Goal: Information Seeking & Learning: Learn about a topic

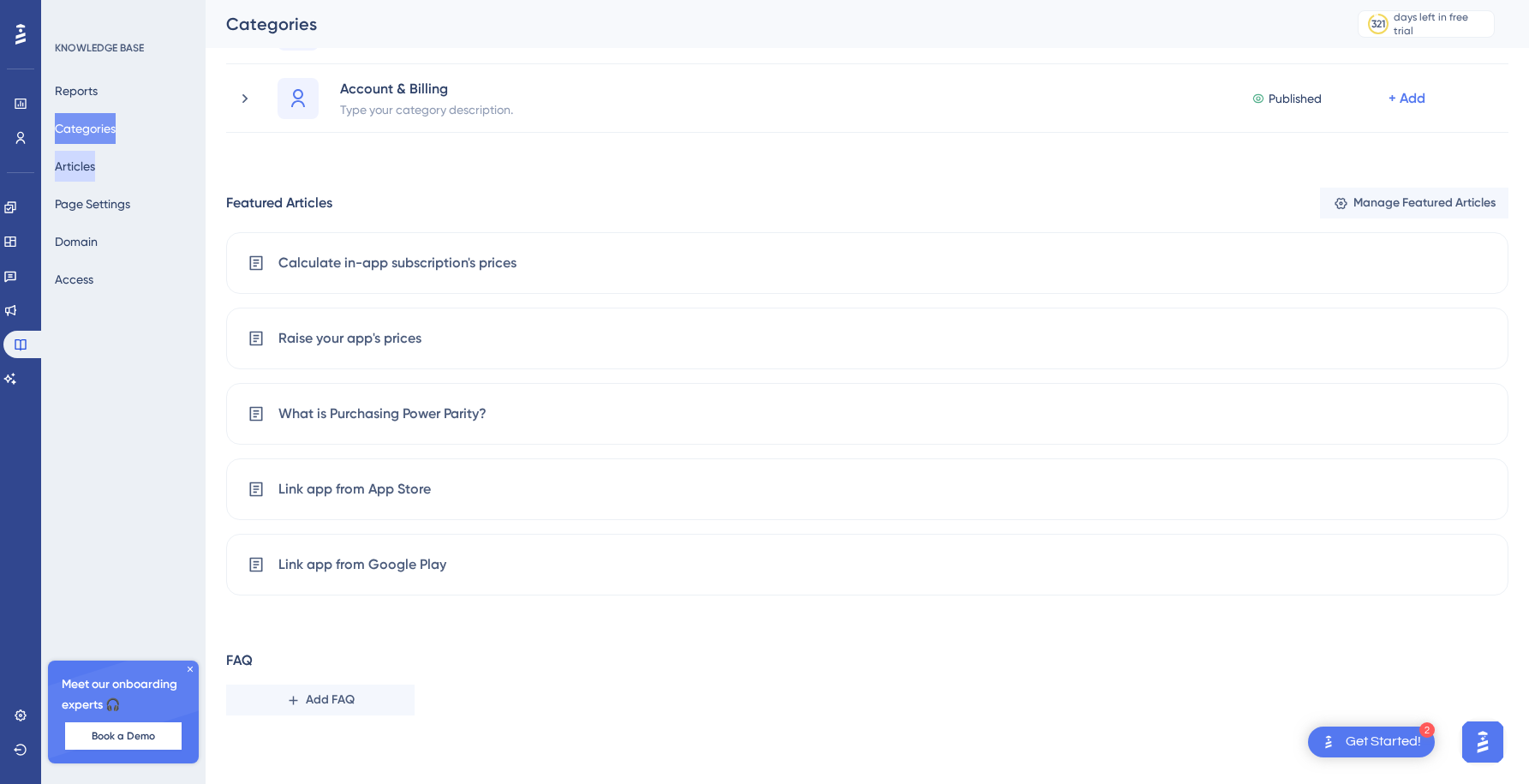
click at [87, 163] on button "Articles" at bounding box center [75, 166] width 40 height 31
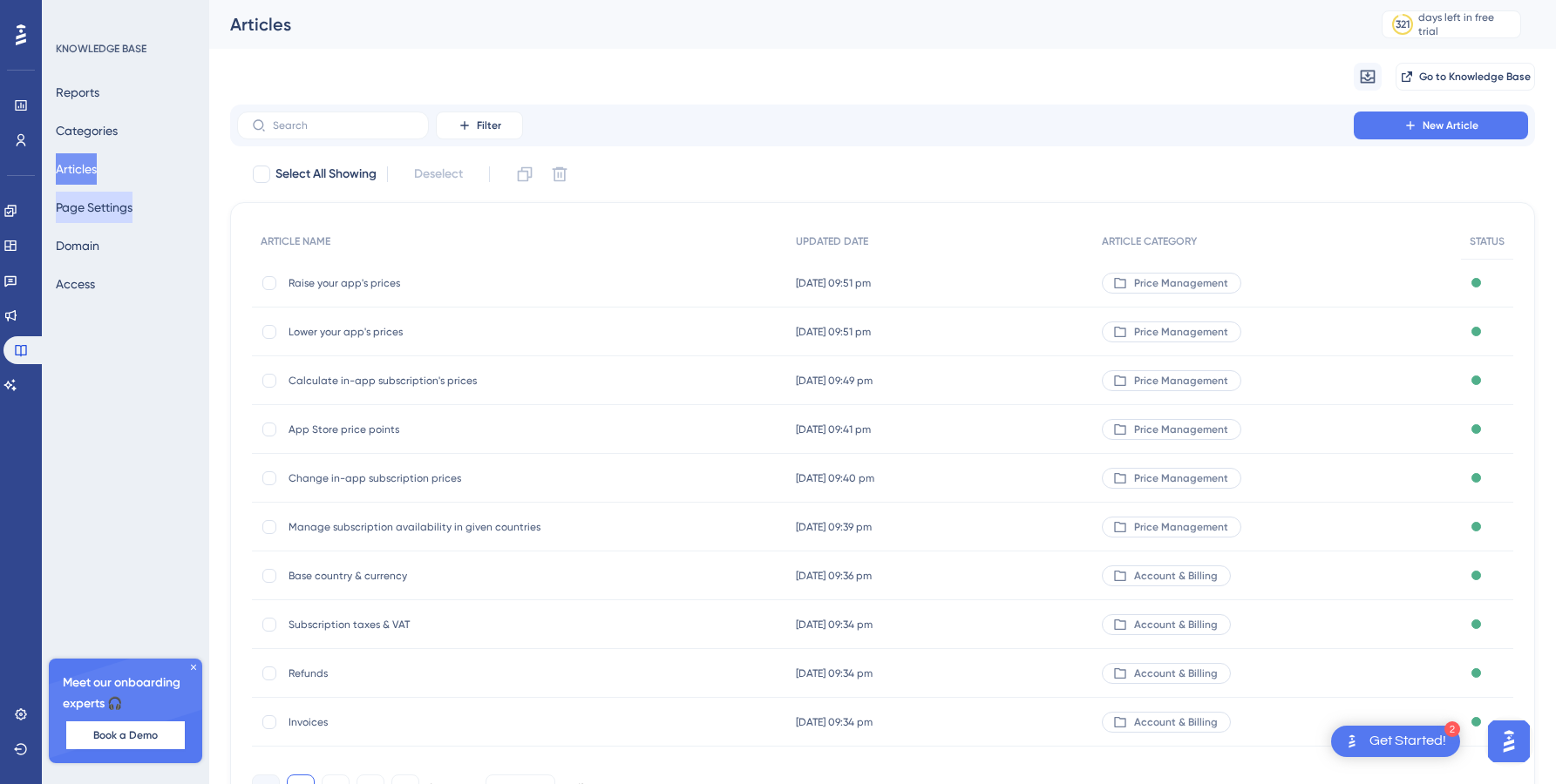
click at [89, 216] on button "Page Settings" at bounding box center [94, 207] width 77 height 32
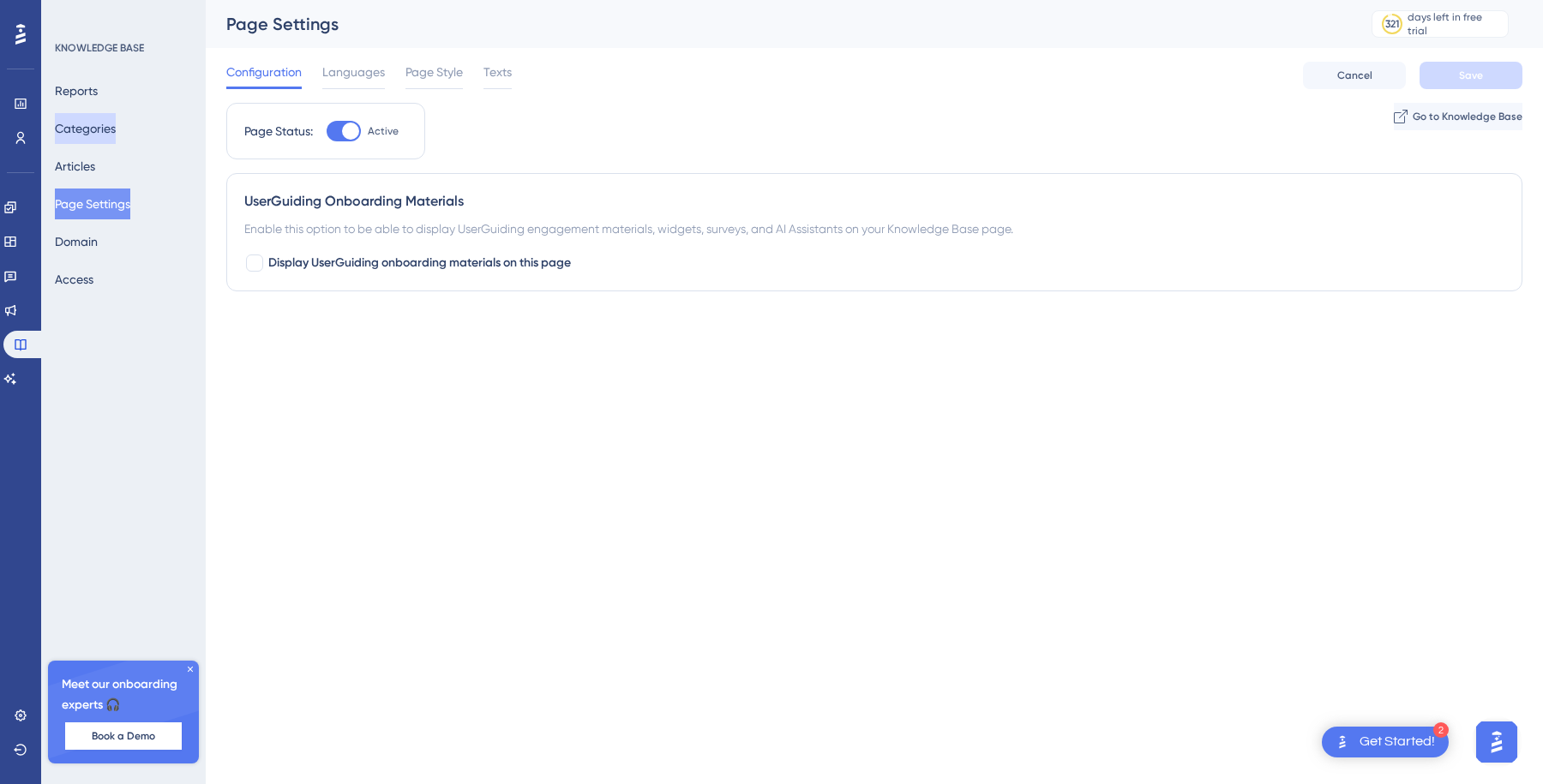
click at [110, 132] on button "Categories" at bounding box center [85, 128] width 61 height 31
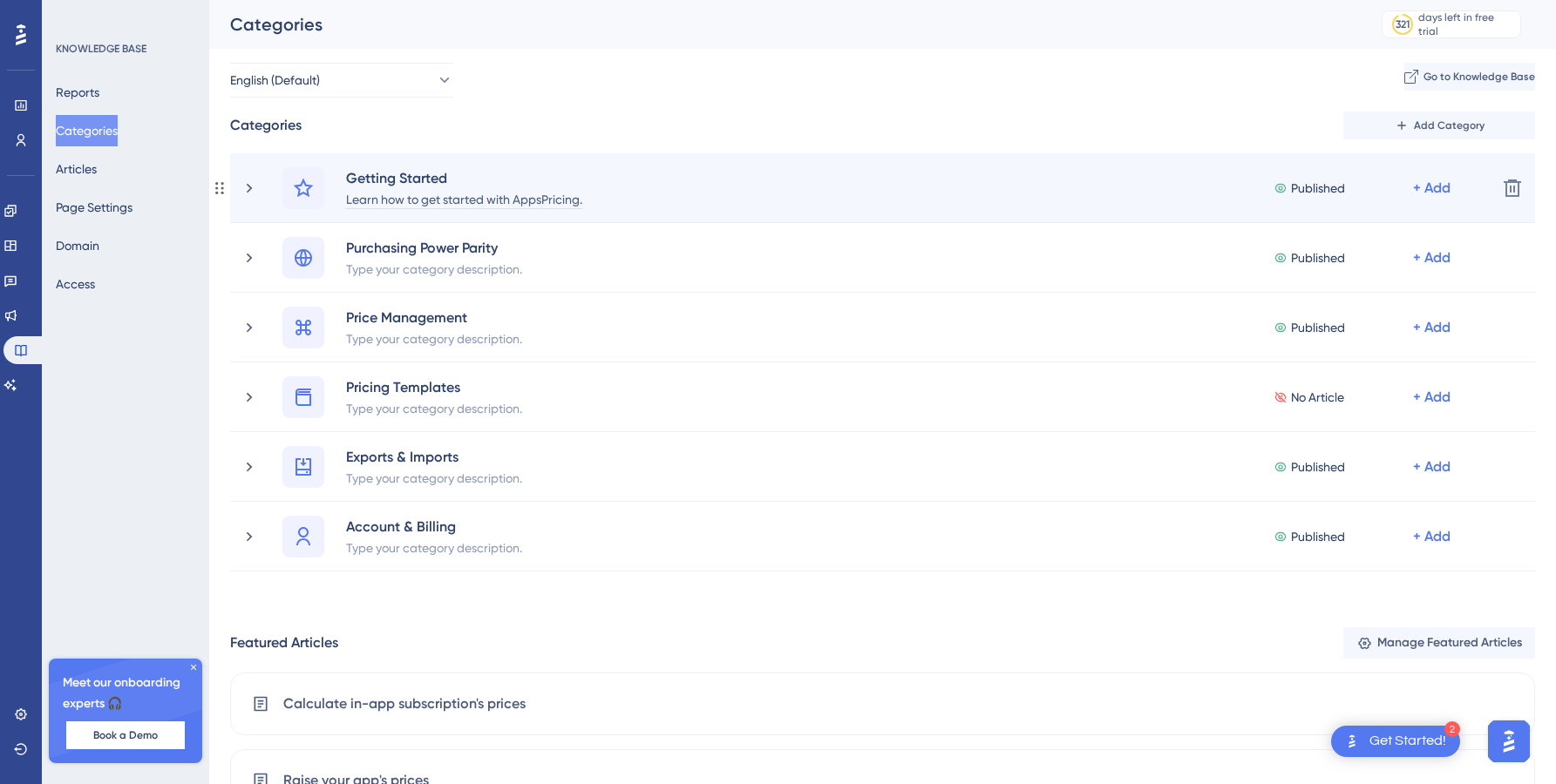
click at [467, 205] on div "Learn how to get started with AppsPricing." at bounding box center [464, 198] width 238 height 21
click at [447, 198] on div "Learn how to get started with AppsPricing." at bounding box center [464, 198] width 238 height 21
click at [567, 199] on div "Learn how to set up your account and import" at bounding box center [471, 198] width 252 height 21
click at [578, 199] on div "Learn how to set up your account and import" at bounding box center [471, 198] width 252 height 21
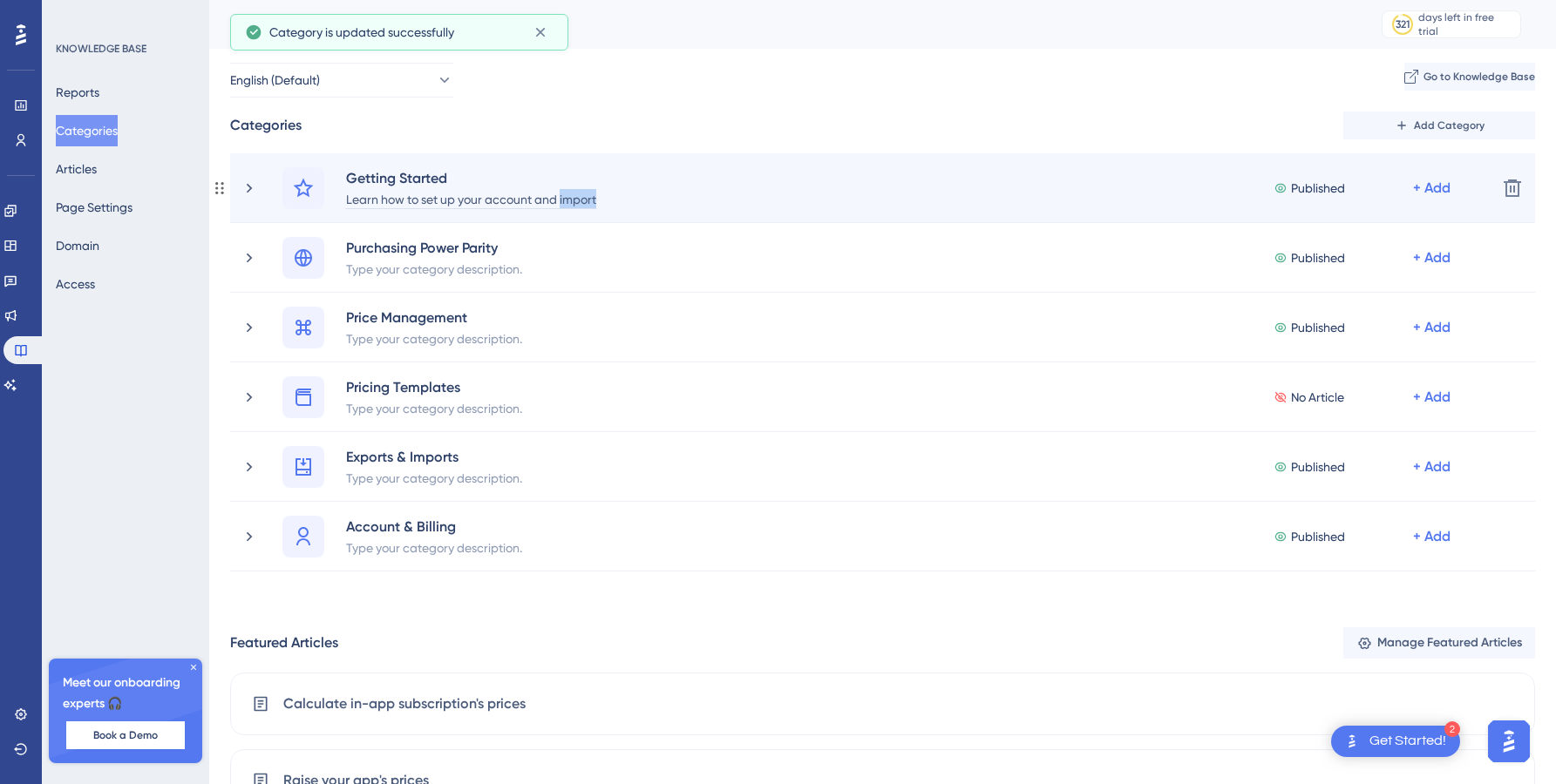
click at [578, 199] on div "Learn how to set up your account and import" at bounding box center [471, 198] width 252 height 21
click at [618, 198] on div "Learn how to set up your account and link your apps" at bounding box center [491, 198] width 292 height 21
click at [636, 201] on div "Learn how to set up your account and link your apps" at bounding box center [491, 198] width 292 height 21
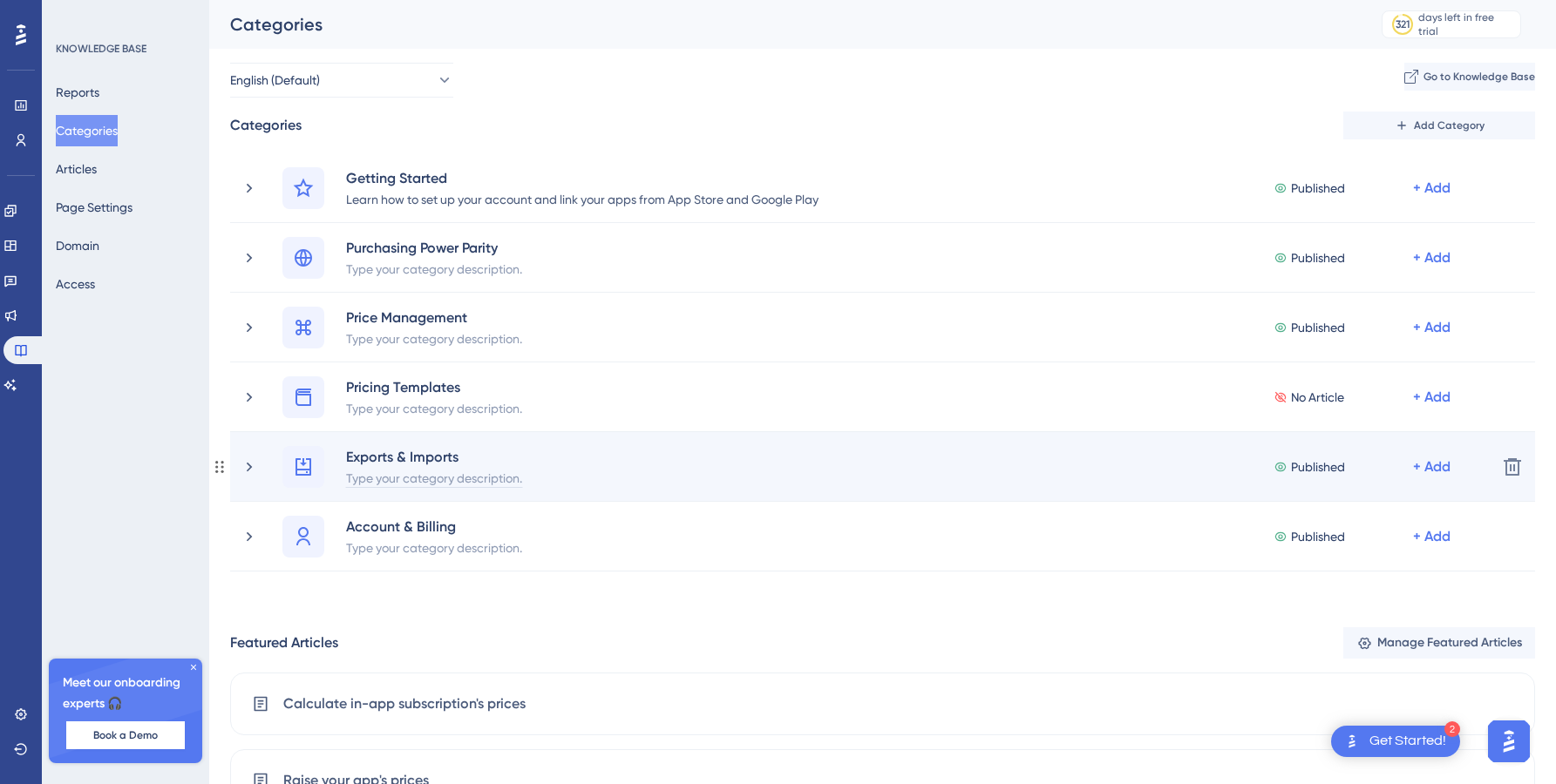
click at [444, 477] on div "Type your category description." at bounding box center [434, 477] width 178 height 21
click at [489, 477] on div "Exports & Imports Published + Add" at bounding box center [883, 467] width 1201 height 42
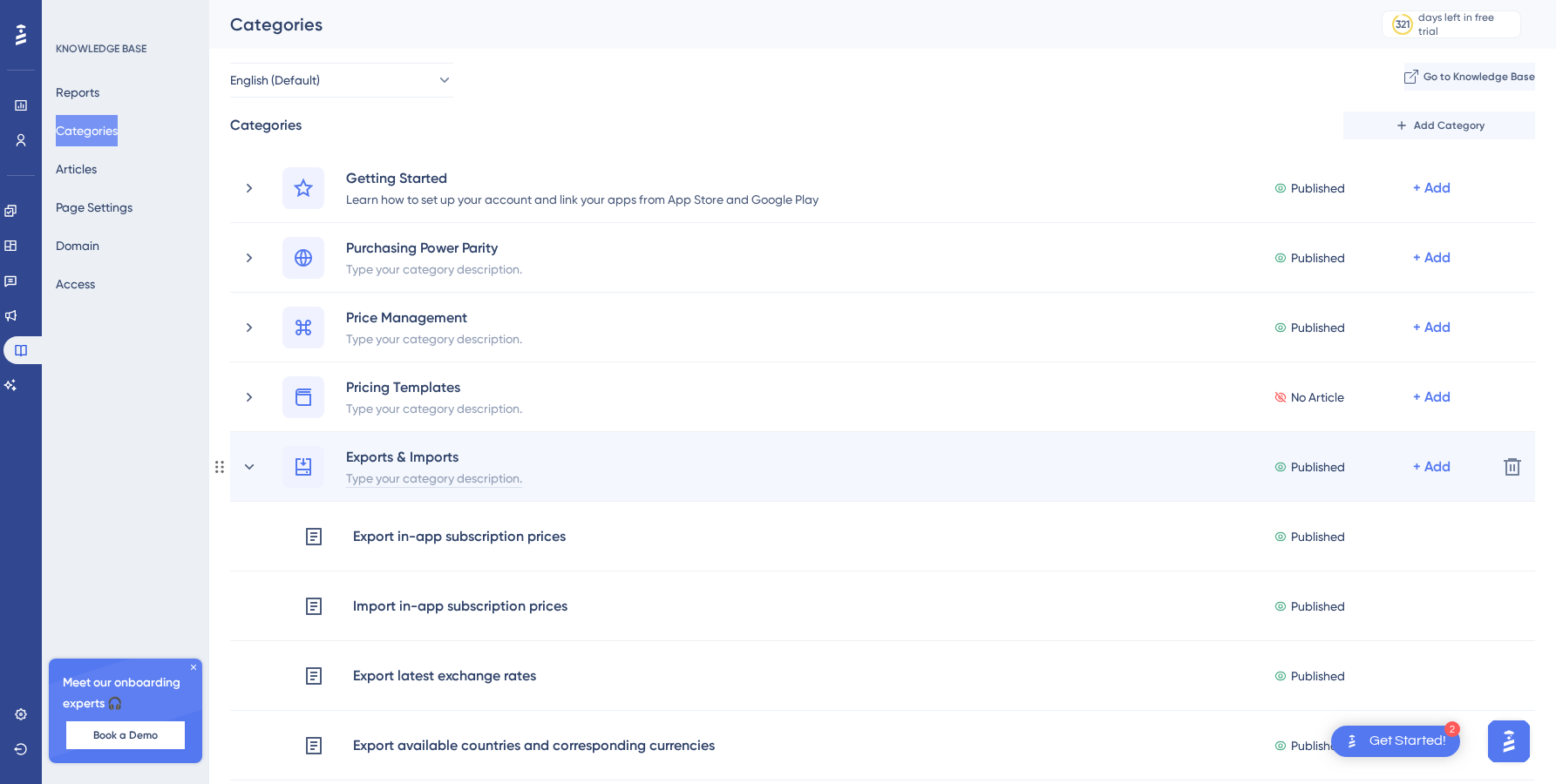
click at [417, 483] on div "Type your category description." at bounding box center [434, 477] width 178 height 21
click at [250, 461] on icon at bounding box center [248, 467] width 17 height 17
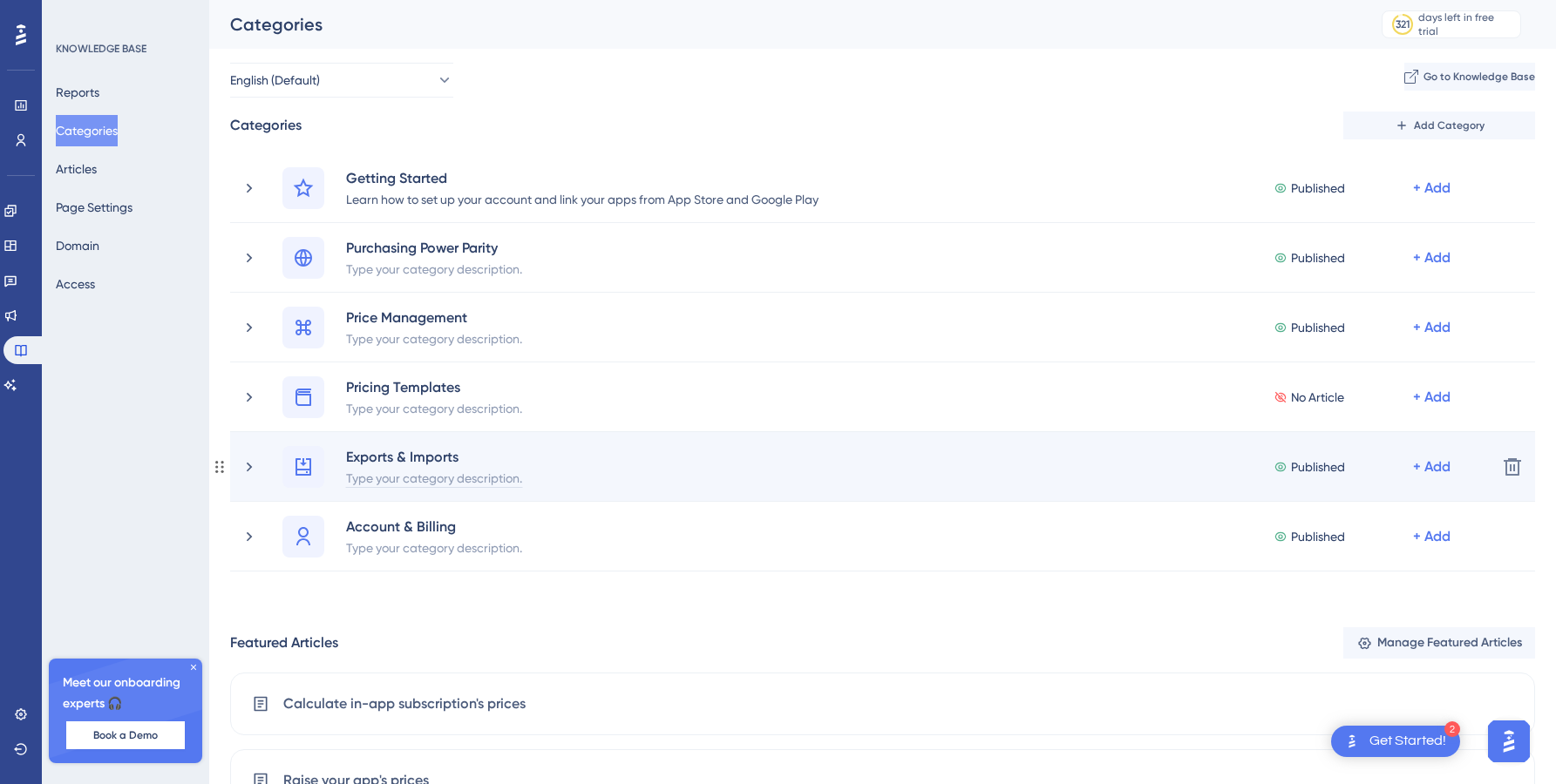
click at [366, 470] on div "Type your category description." at bounding box center [434, 477] width 178 height 21
click at [728, 492] on div "Exports & Imports Export all your apps price data, the latest exchange rates or…" at bounding box center [883, 467] width 1306 height 70
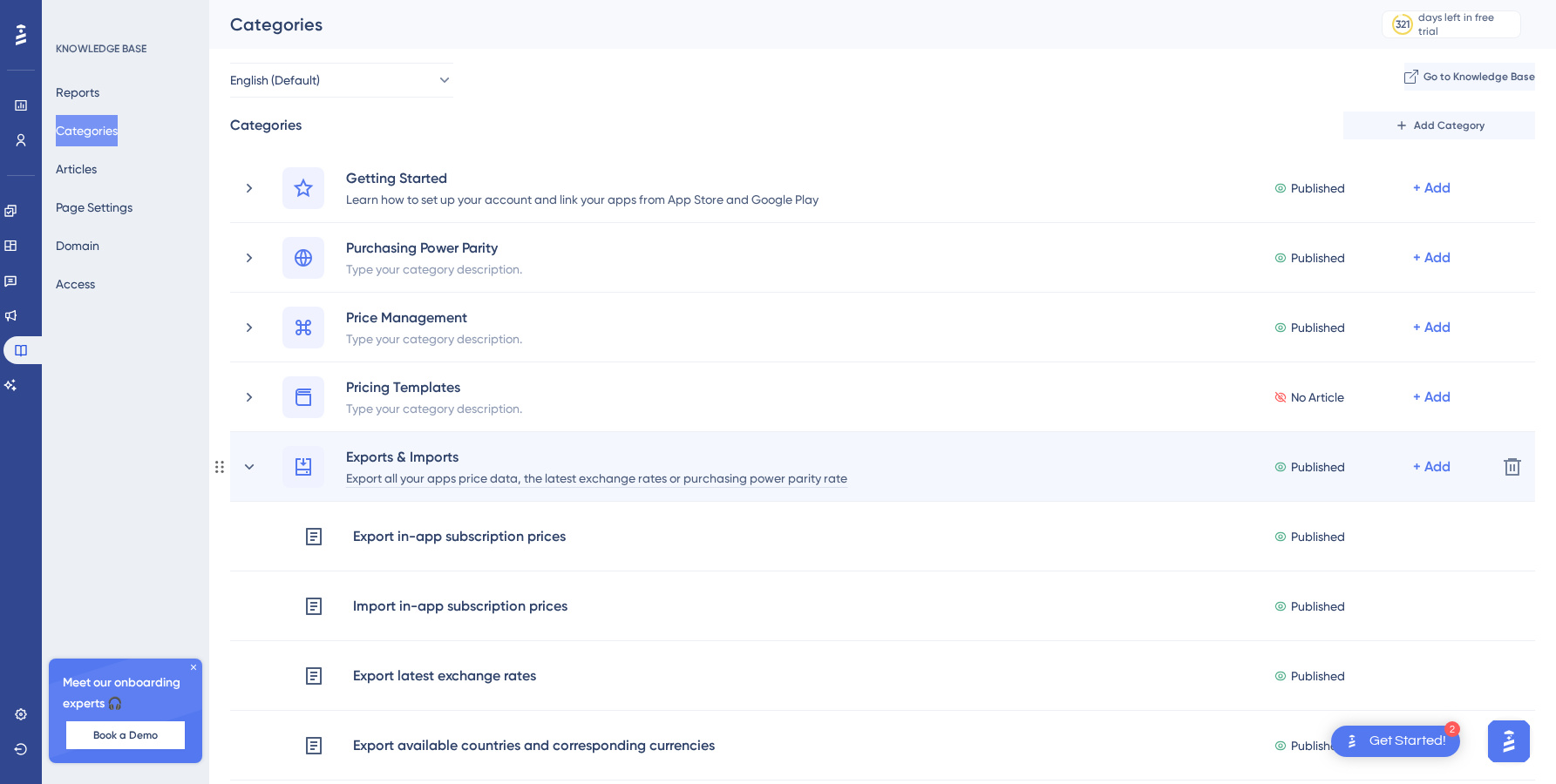
click at [410, 476] on div "Export all your apps price data, the latest exchange rates or purchasing power …" at bounding box center [596, 477] width 503 height 21
click at [387, 480] on div "Export all your apps price data, the latest exchange rates or purchasing power …" at bounding box center [596, 477] width 503 height 21
click at [458, 478] on div "Export all your apps price data, the latest exchange rates or purchasing power …" at bounding box center [596, 477] width 503 height 21
click at [792, 482] on div "Export your price data, the latest exchange rates or purchasing power parity ra…" at bounding box center [573, 477] width 456 height 21
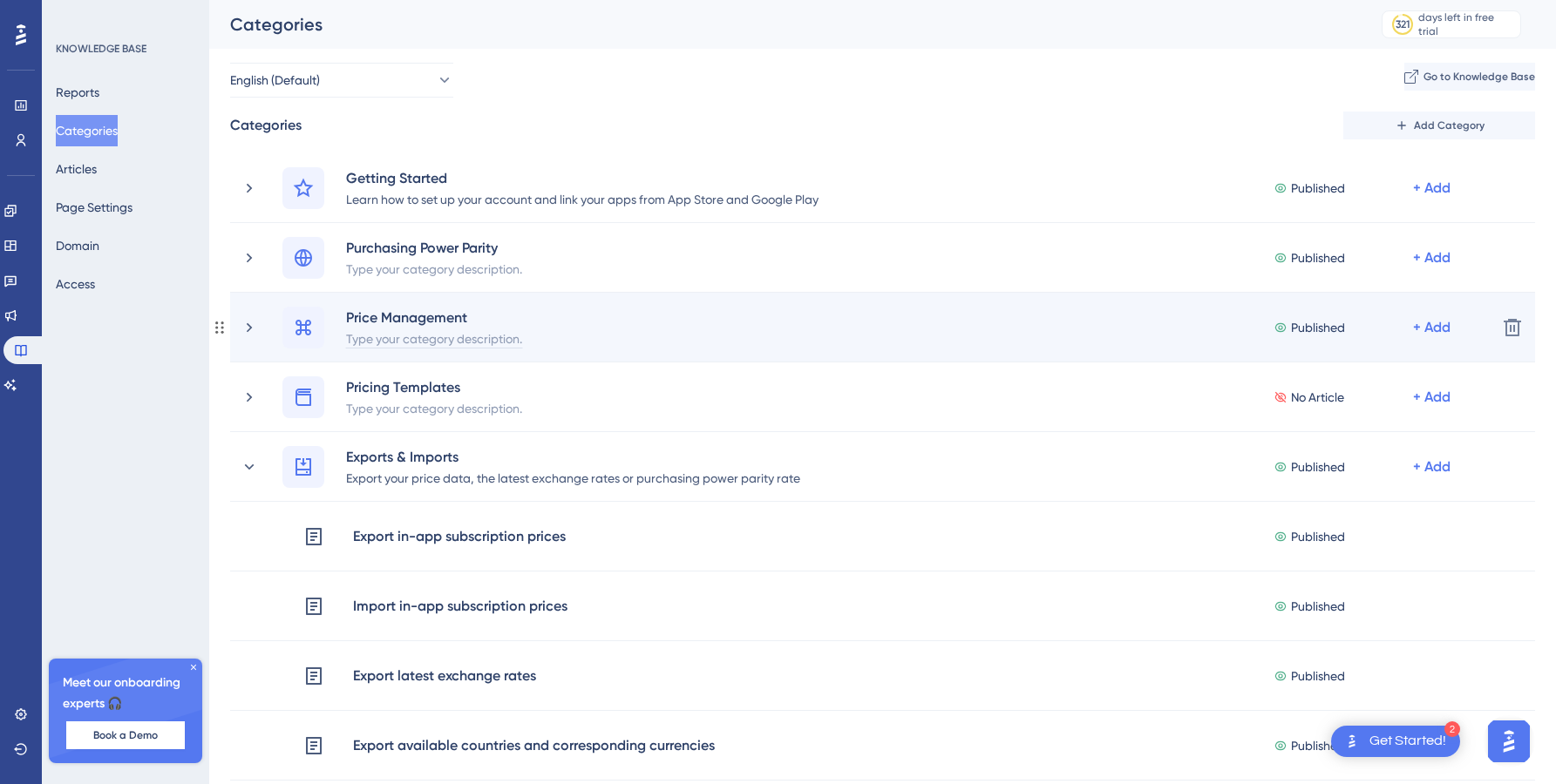
click at [455, 341] on div "Type your category description." at bounding box center [434, 338] width 178 height 21
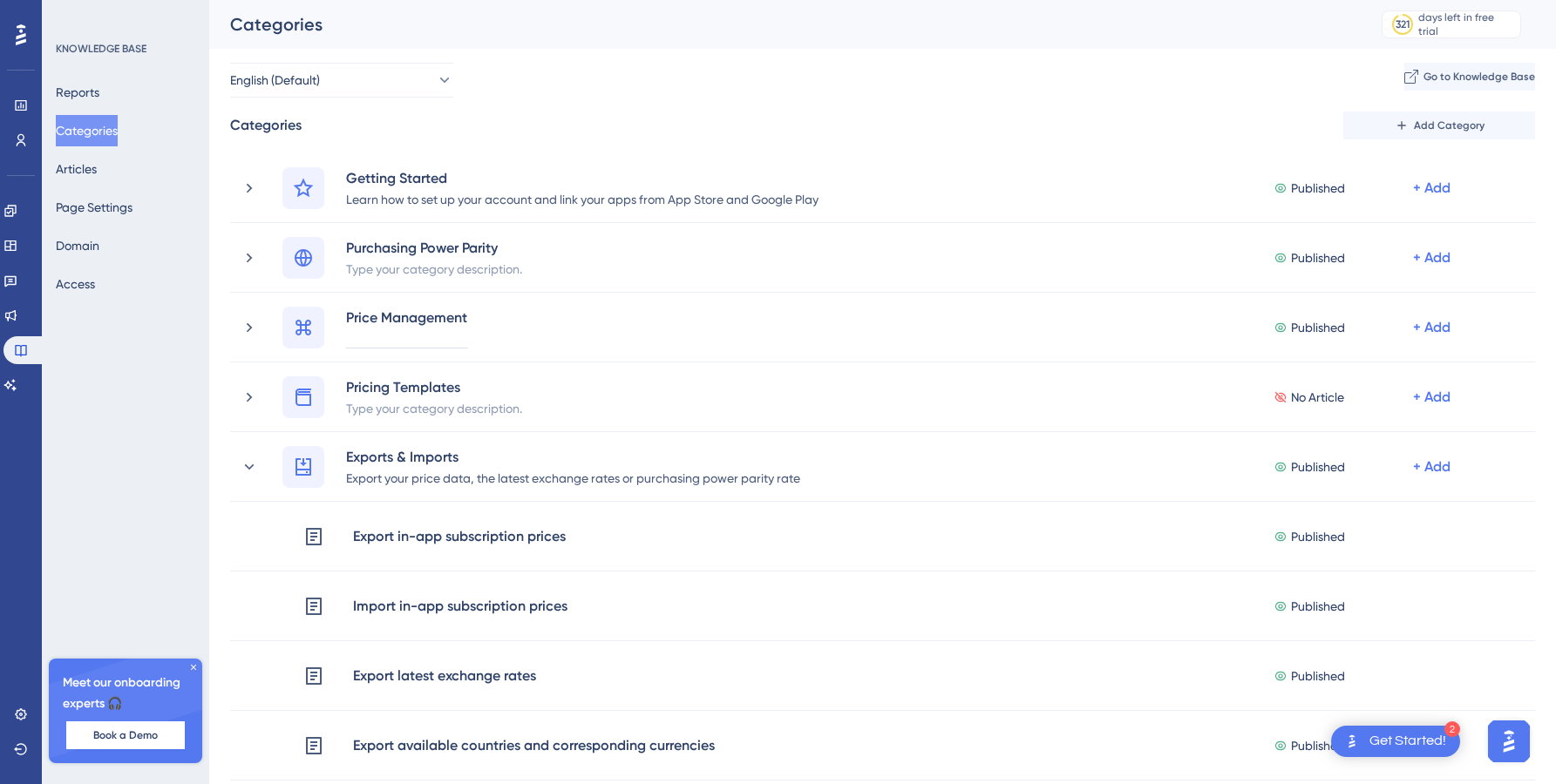
click at [602, 62] on div "English (Default) Go to Knowledge Base" at bounding box center [883, 79] width 1306 height 35
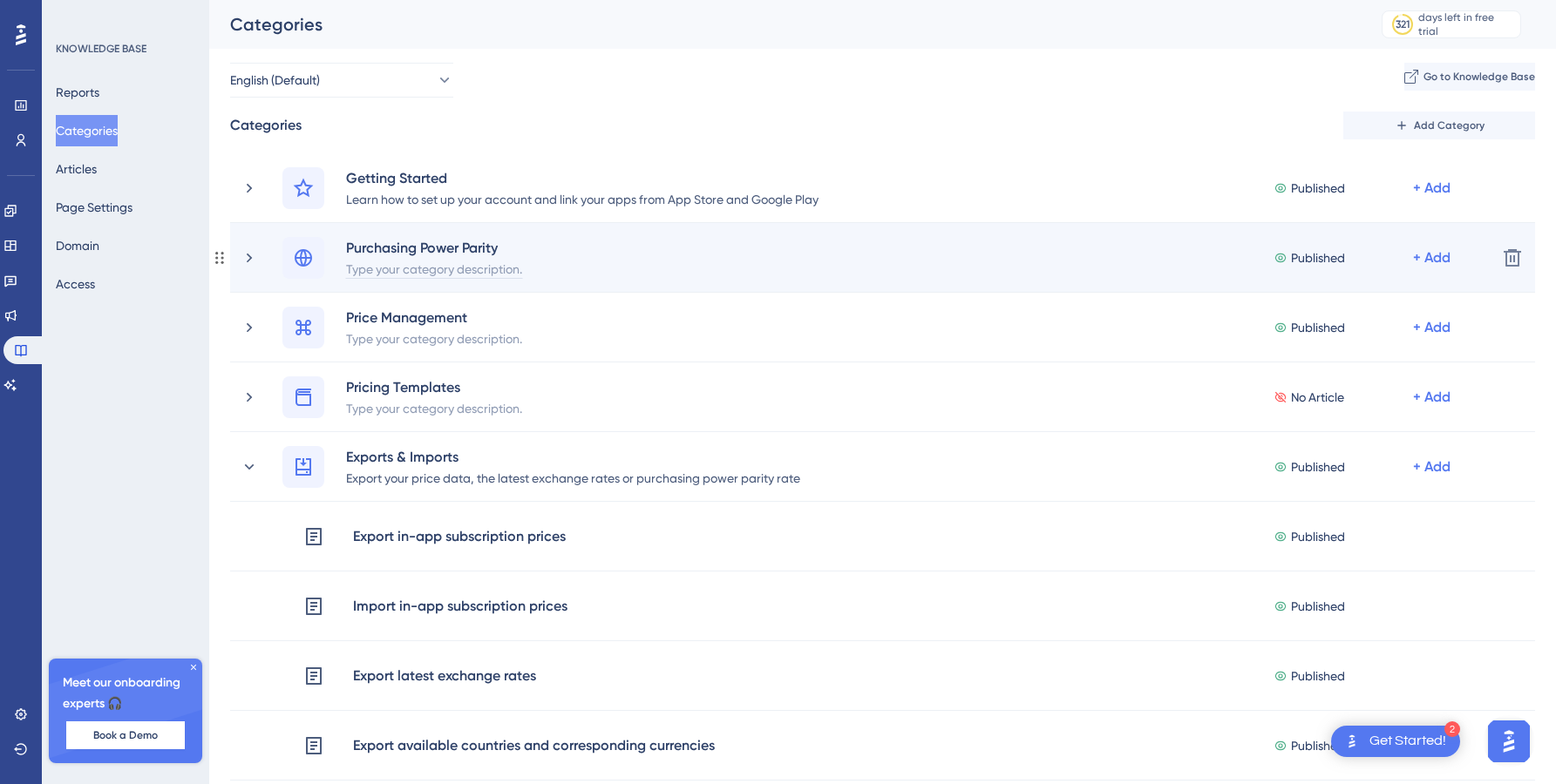
click at [411, 274] on div "Type your category description." at bounding box center [434, 268] width 178 height 21
paste div
click at [426, 260] on div "Make your online products and services affordable around the world" at bounding box center [535, 268] width 380 height 21
click at [565, 266] on div "Make your online products and services affordable around the world" at bounding box center [535, 268] width 380 height 21
click at [408, 266] on div "Make your online products and services affordable around the world" at bounding box center [535, 268] width 380 height 21
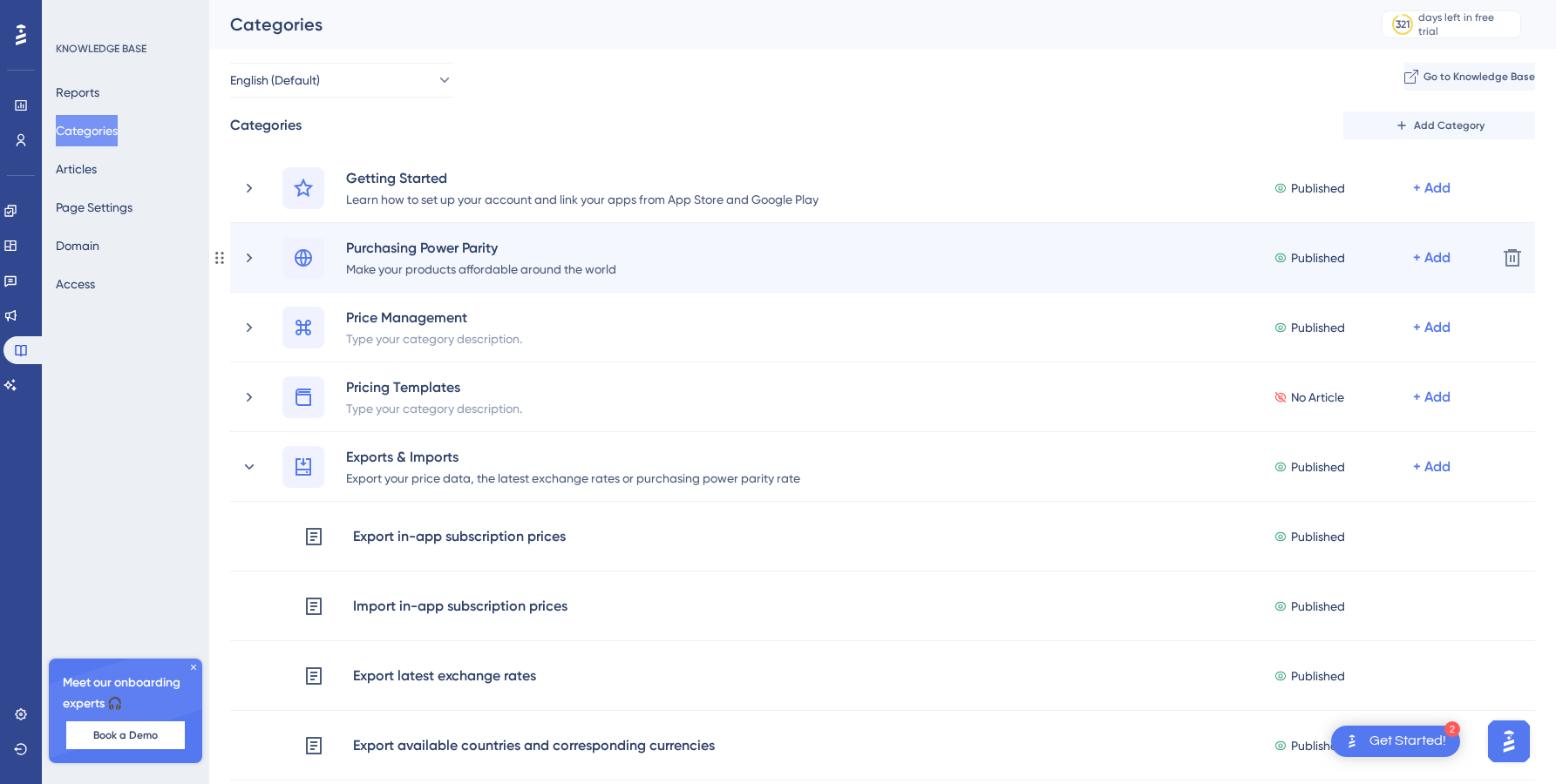
click at [633, 257] on div "Purchasing Power Parity Make your products affordable around the world Publishe…" at bounding box center [883, 257] width 1201 height 42
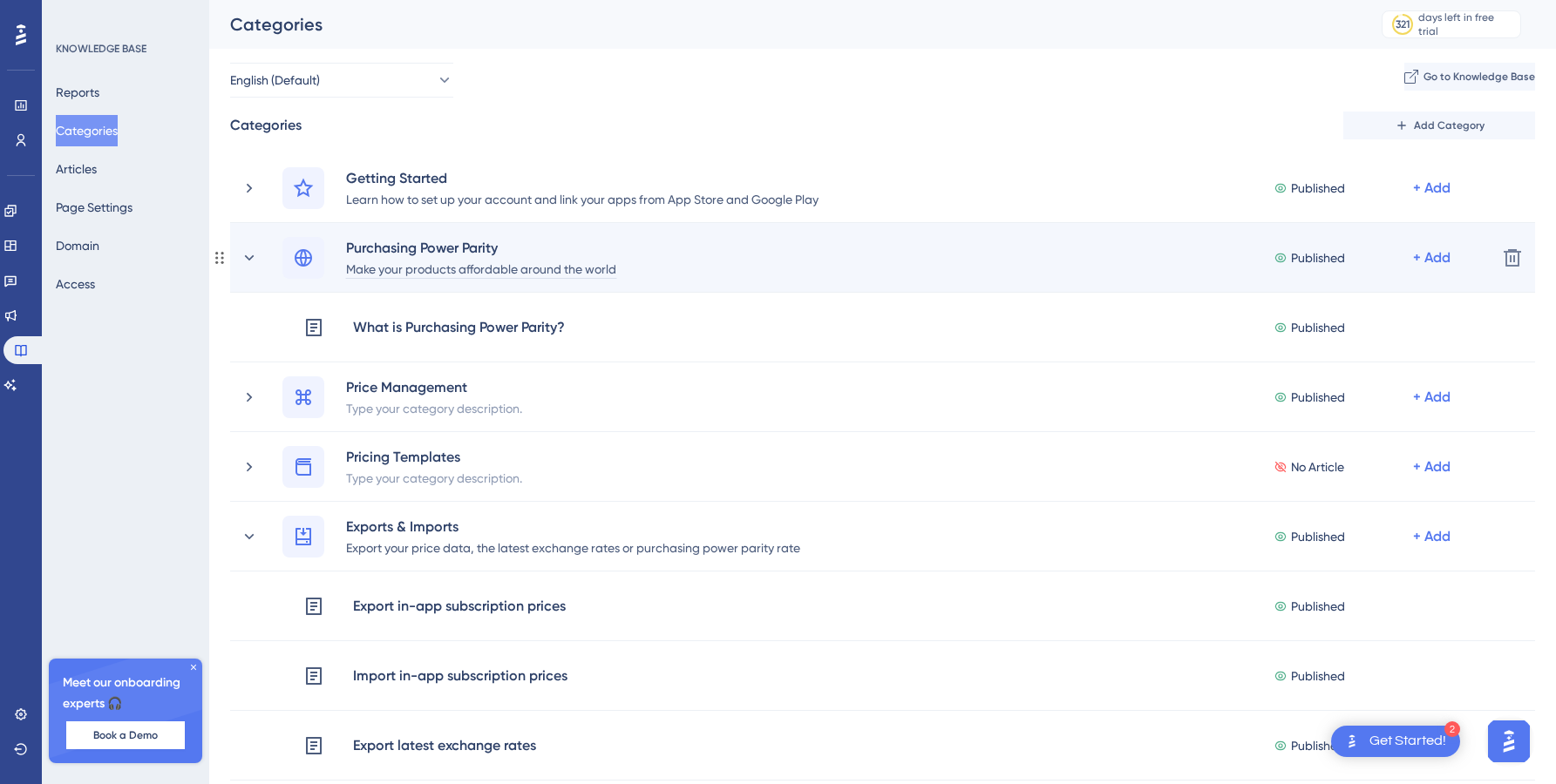
click at [606, 271] on div "Make your products affordable around the world" at bounding box center [481, 268] width 272 height 21
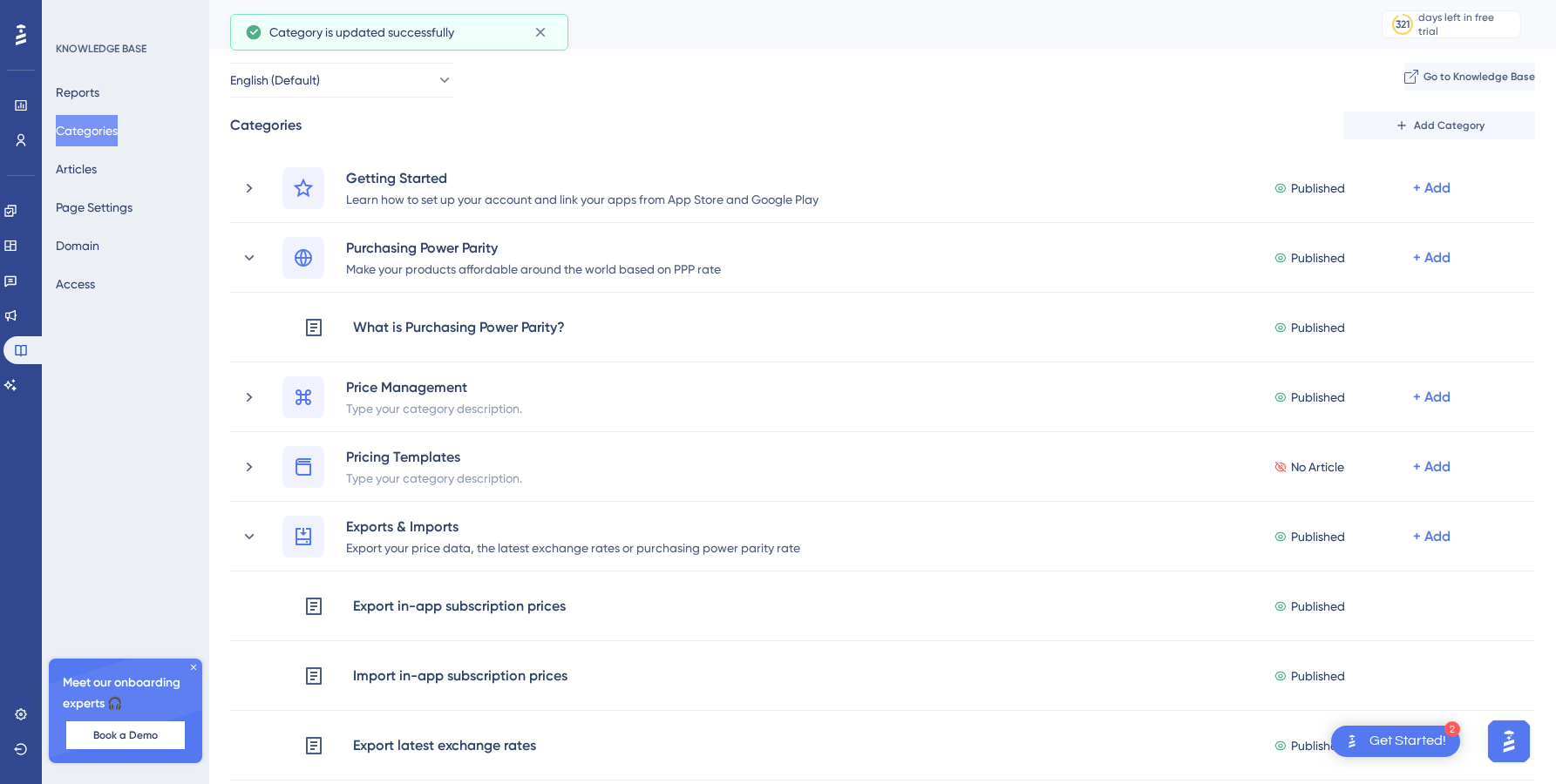
click at [643, 32] on div "Categories" at bounding box center [784, 24] width 1108 height 24
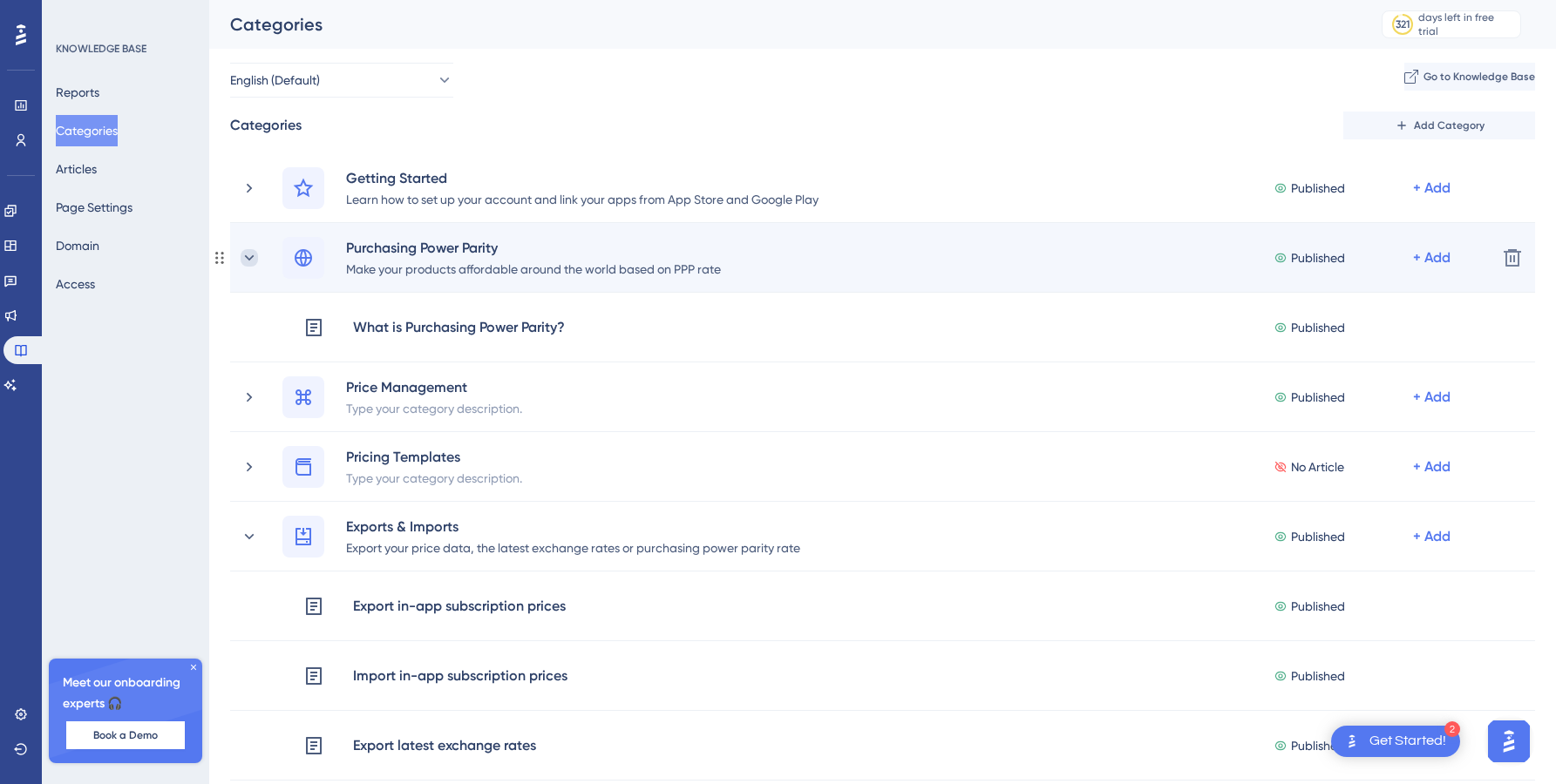
click at [248, 262] on icon at bounding box center [248, 257] width 17 height 17
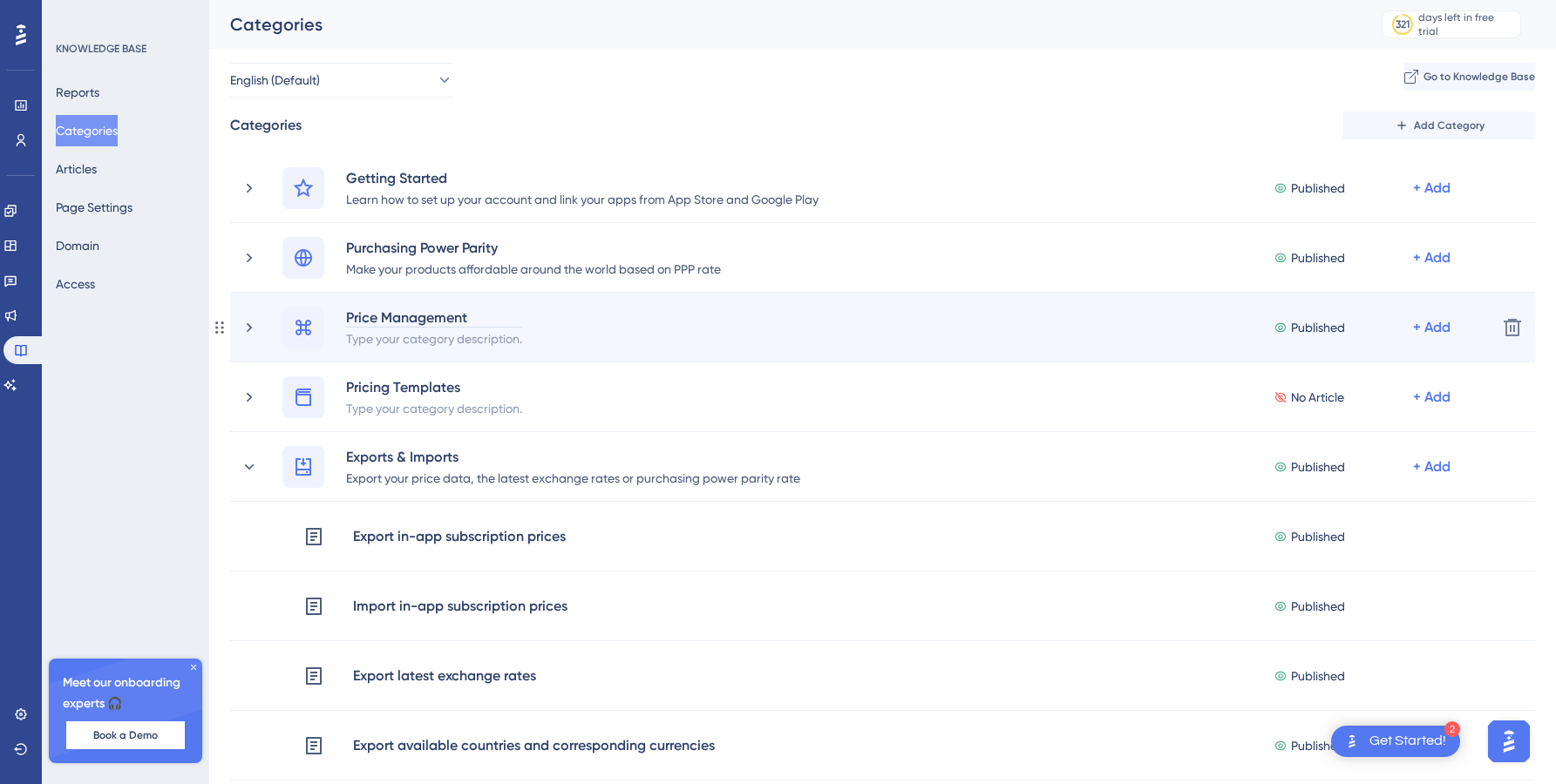
click at [457, 322] on div "Price Management" at bounding box center [434, 317] width 178 height 21
click at [455, 335] on div "Type your category description." at bounding box center [434, 338] width 178 height 21
click at [259, 329] on div "Price Management Published + Add" at bounding box center [861, 328] width 1242 height 42
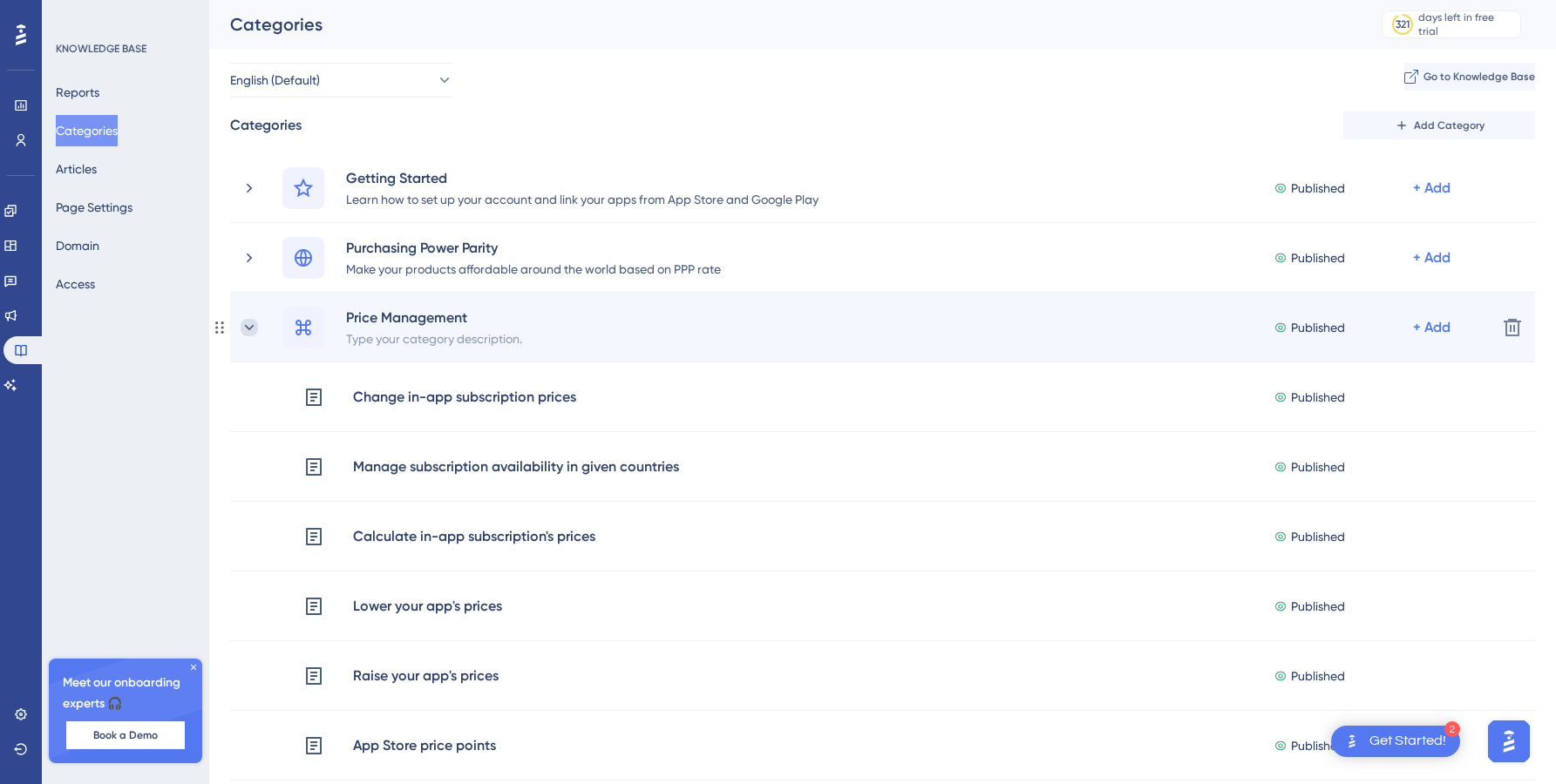
click at [248, 329] on icon at bounding box center [249, 327] width 10 height 5
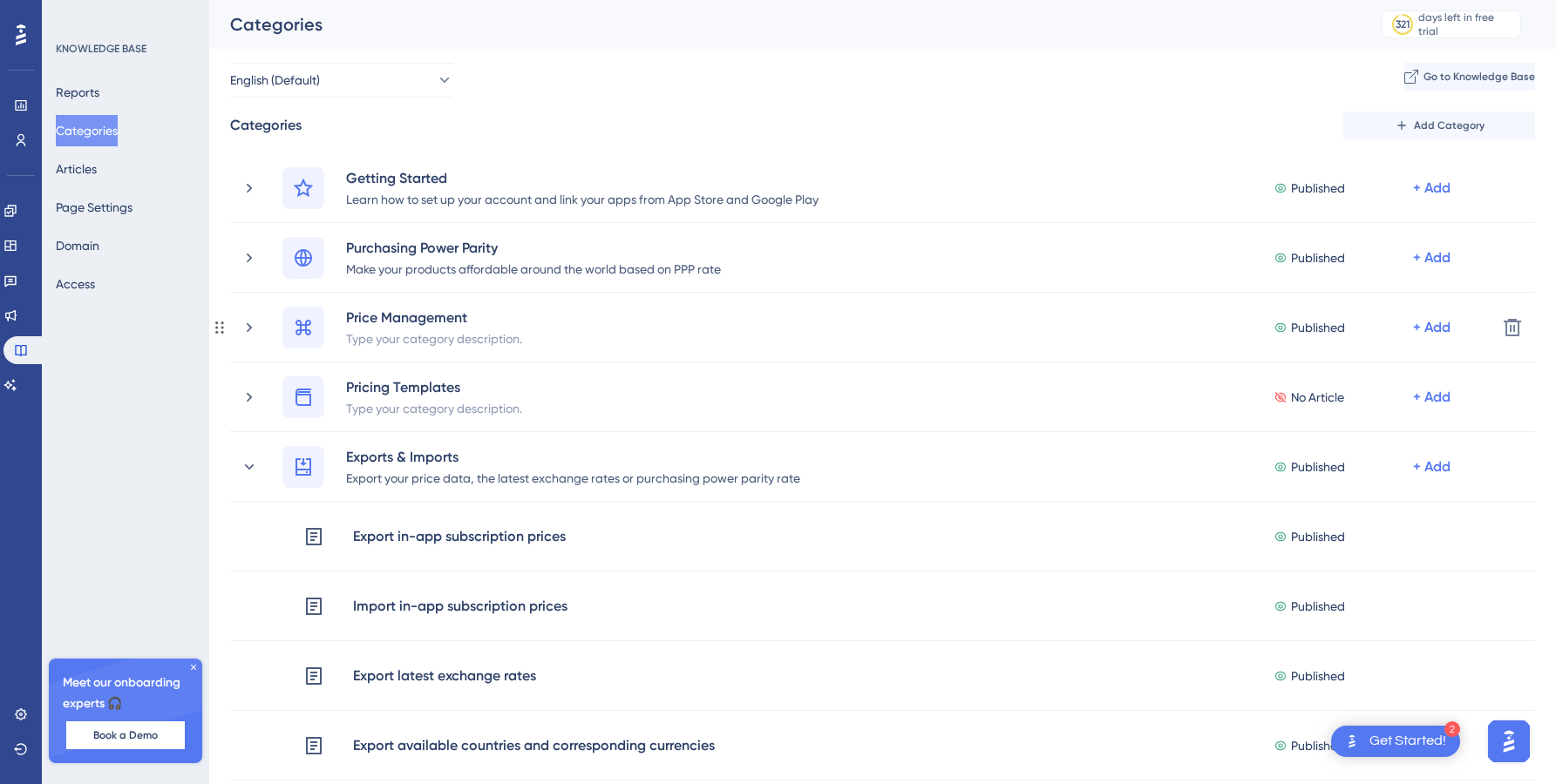
click at [248, 329] on icon at bounding box center [248, 327] width 17 height 17
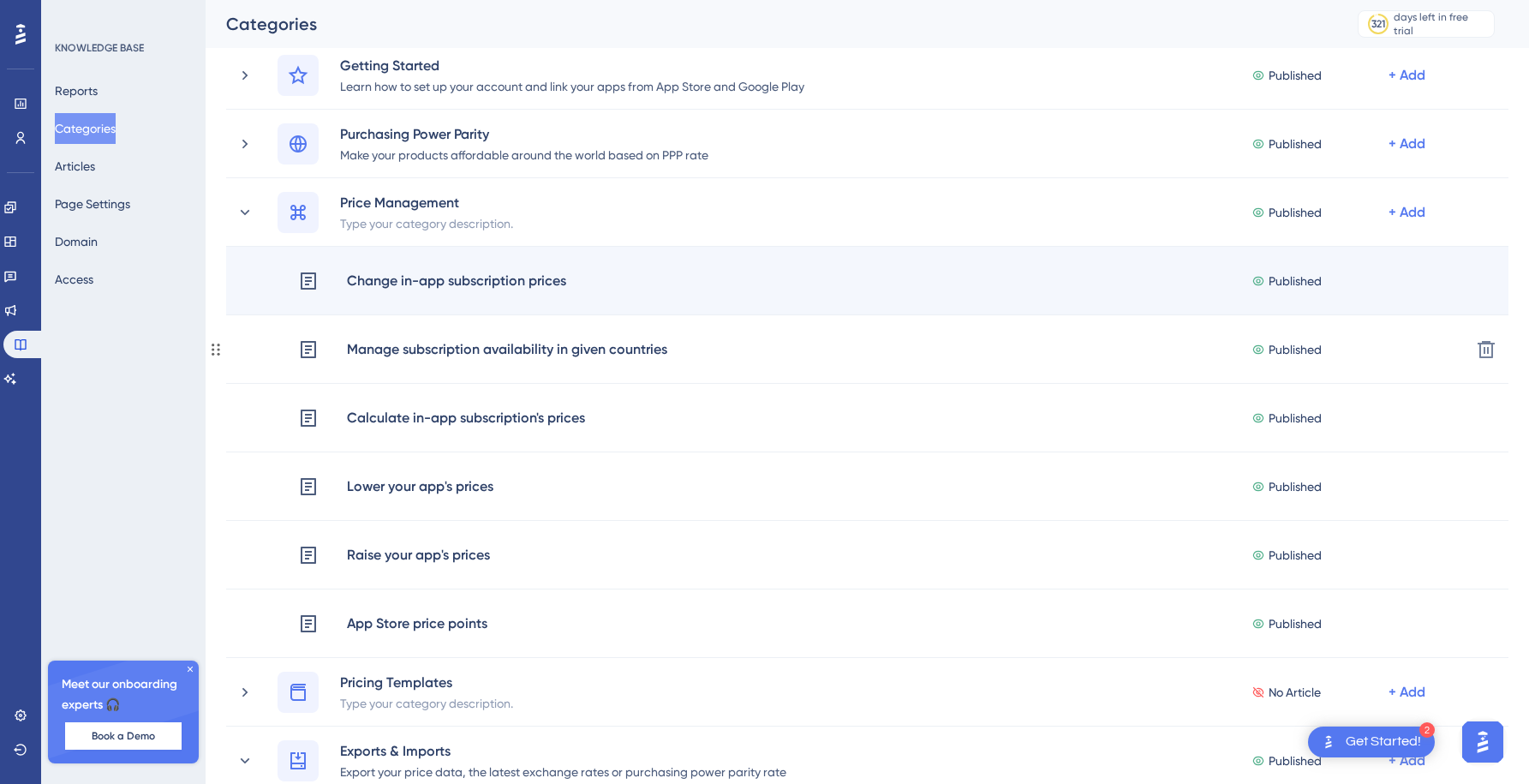
scroll to position [111, 0]
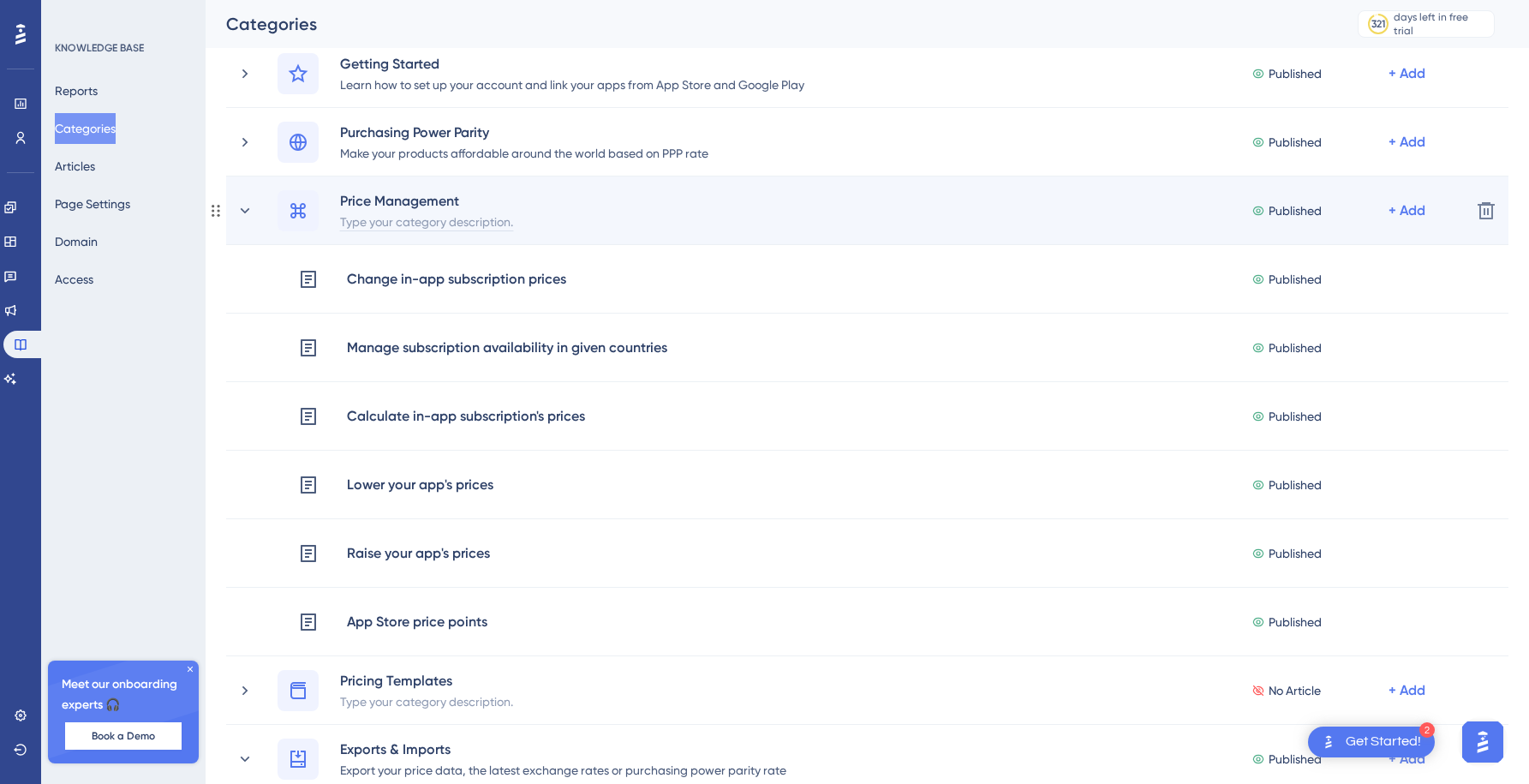
click at [374, 225] on div "Type your category description." at bounding box center [426, 220] width 175 height 20
click at [685, 221] on div "Calculate your prices as you wish and automatically deploy to stores" at bounding box center [527, 220] width 376 height 20
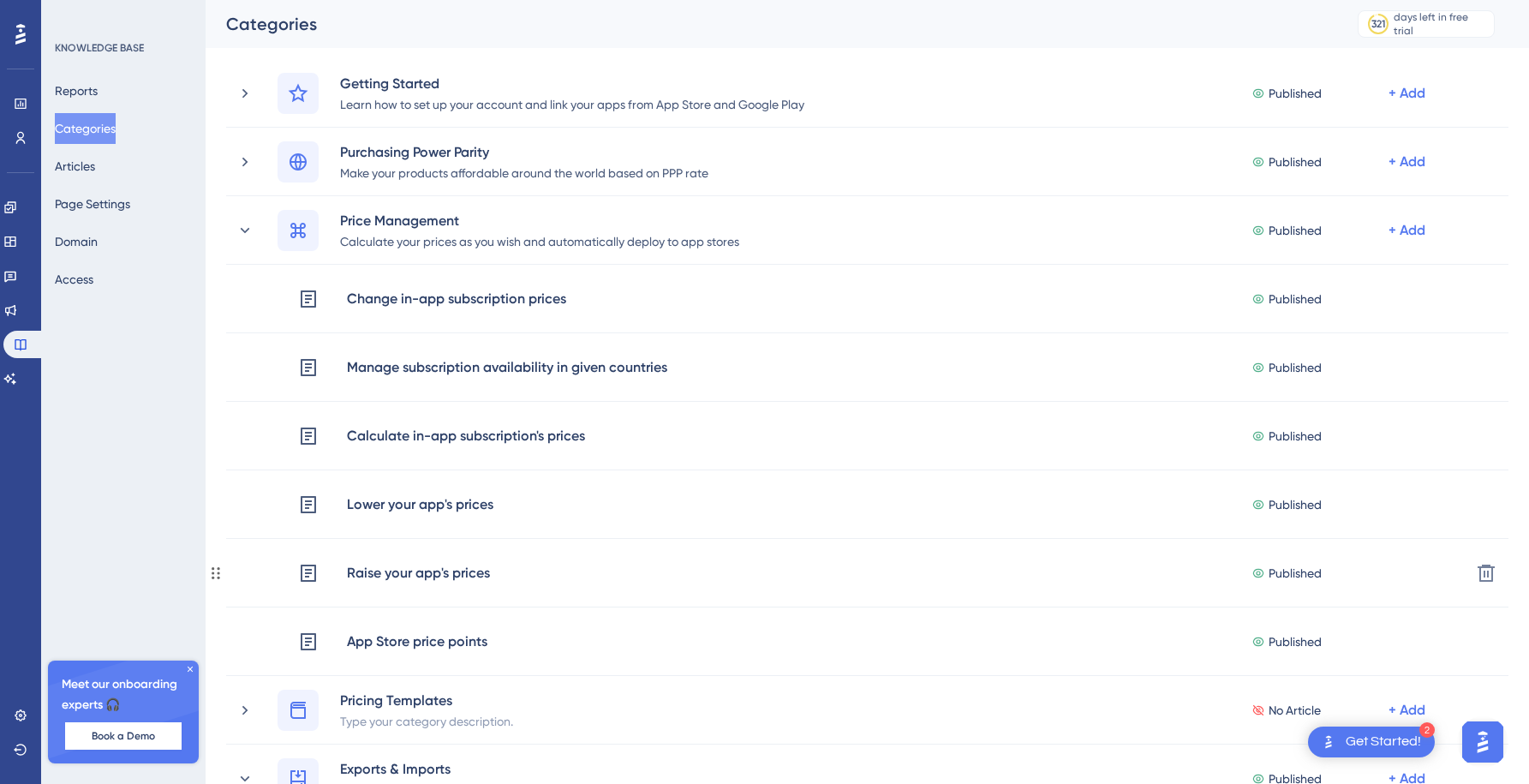
scroll to position [84, 0]
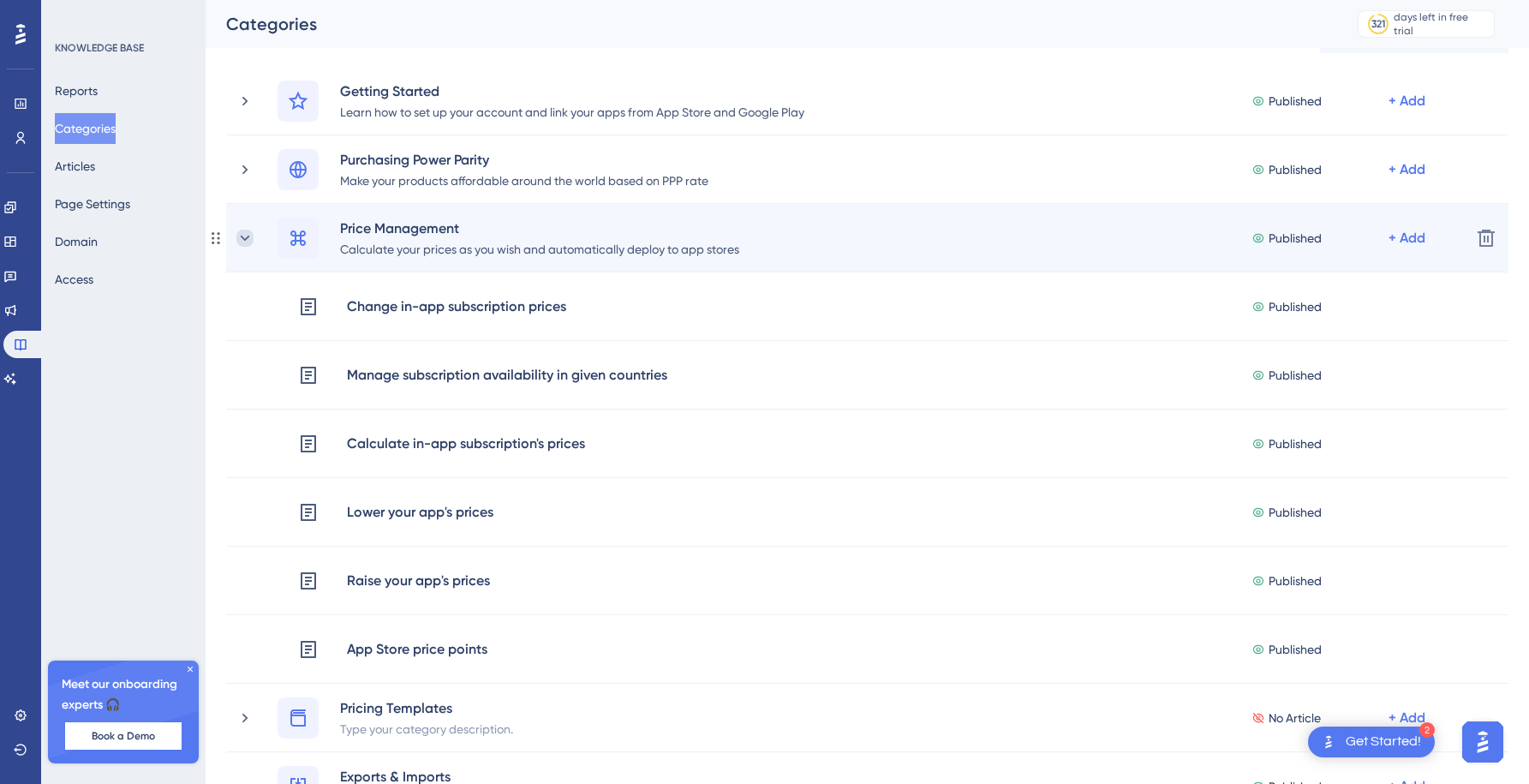
click at [248, 237] on icon at bounding box center [245, 237] width 10 height 5
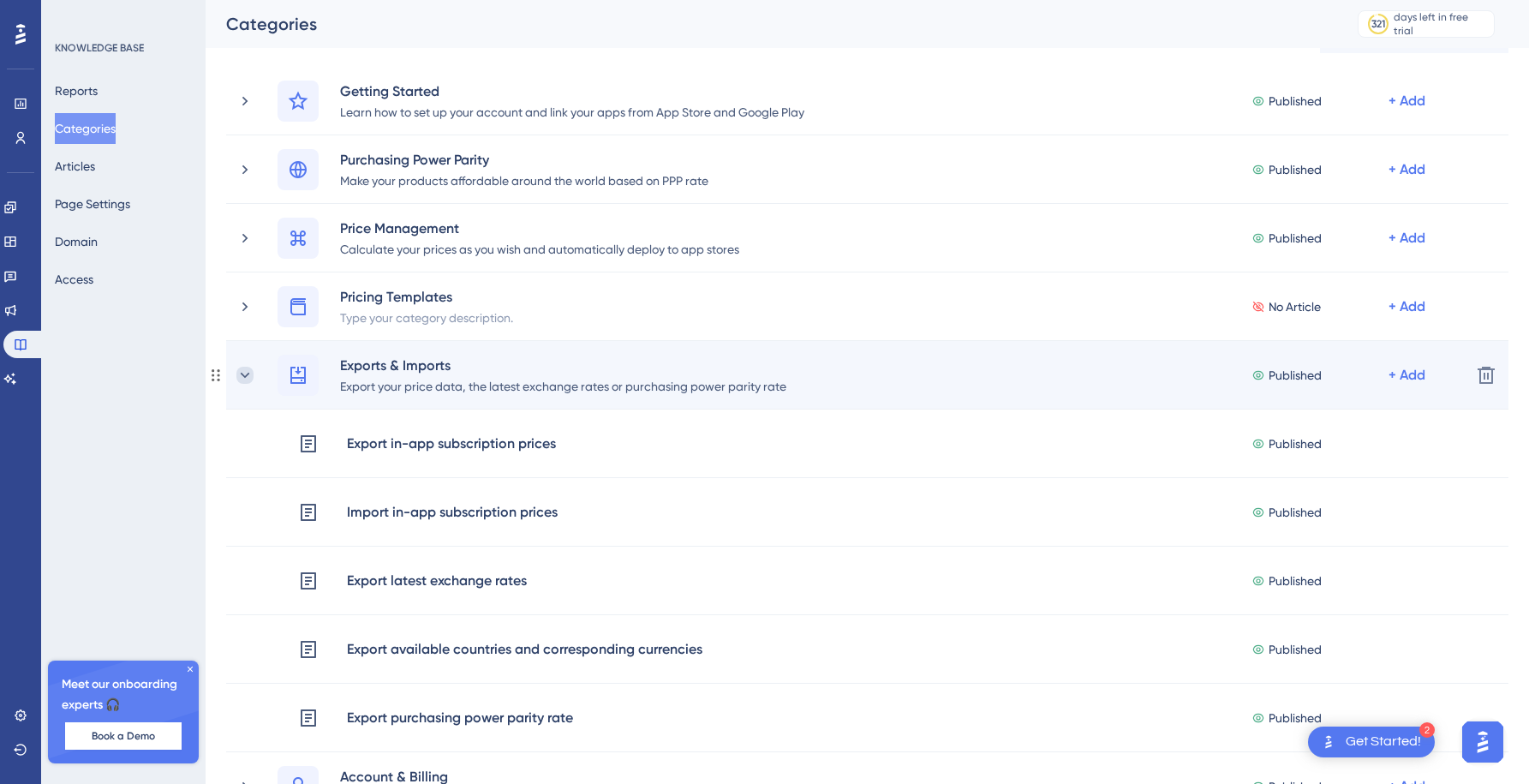
click at [245, 377] on icon at bounding box center [244, 375] width 17 height 17
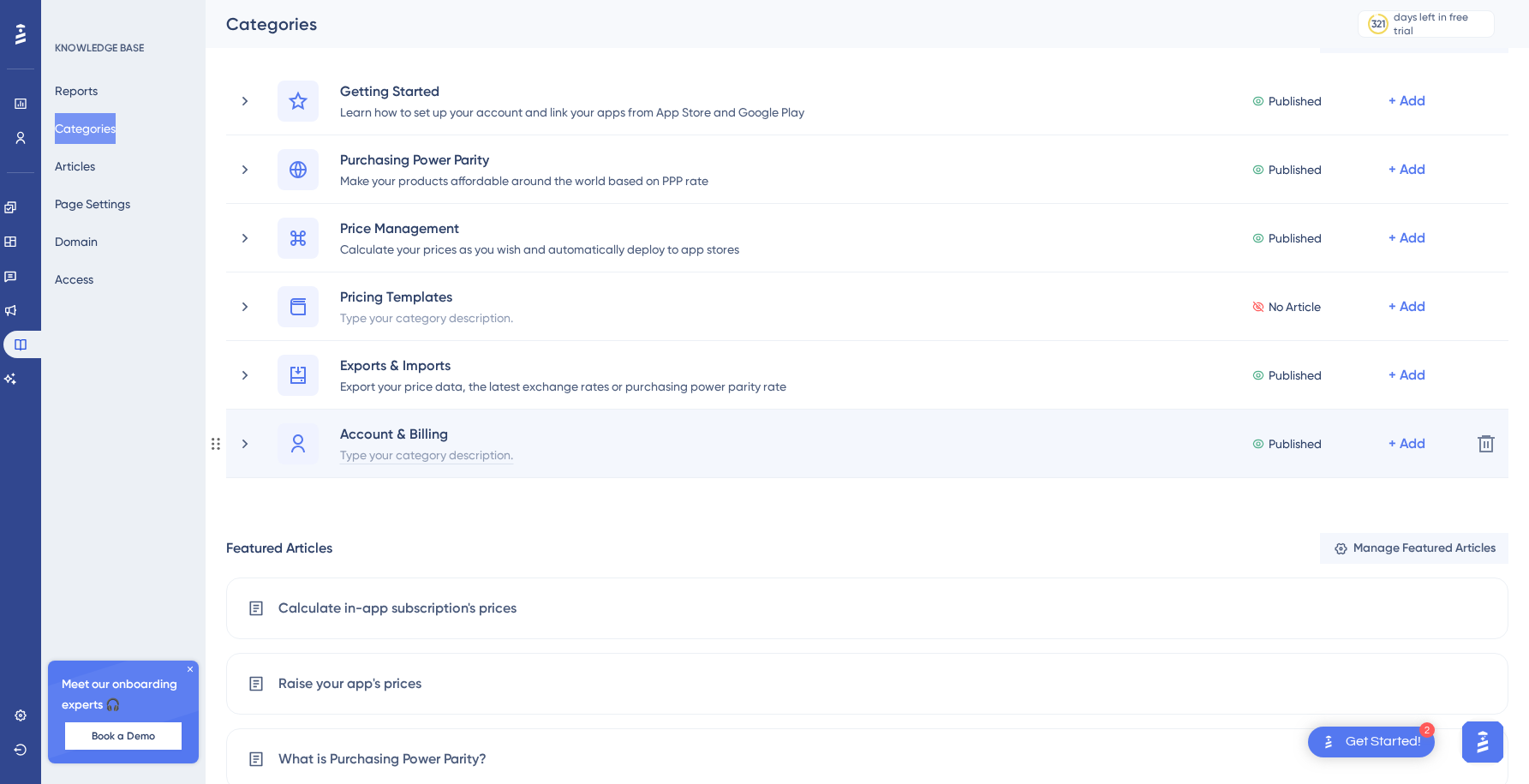
click at [400, 458] on div "Type your category description." at bounding box center [426, 454] width 175 height 20
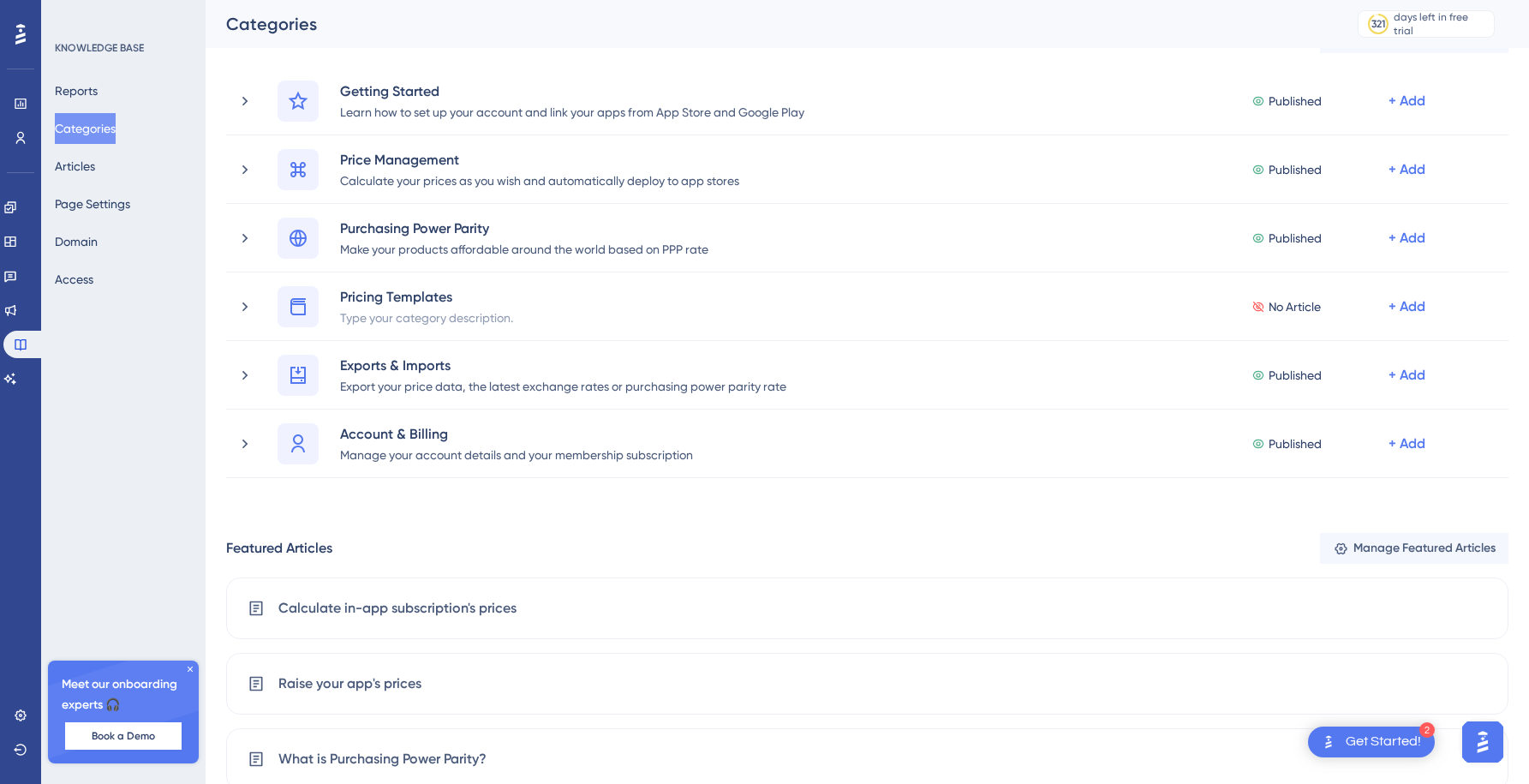
drag, startPoint x: 215, startPoint y: 241, endPoint x: 544, endPoint y: 16, distance: 398.6
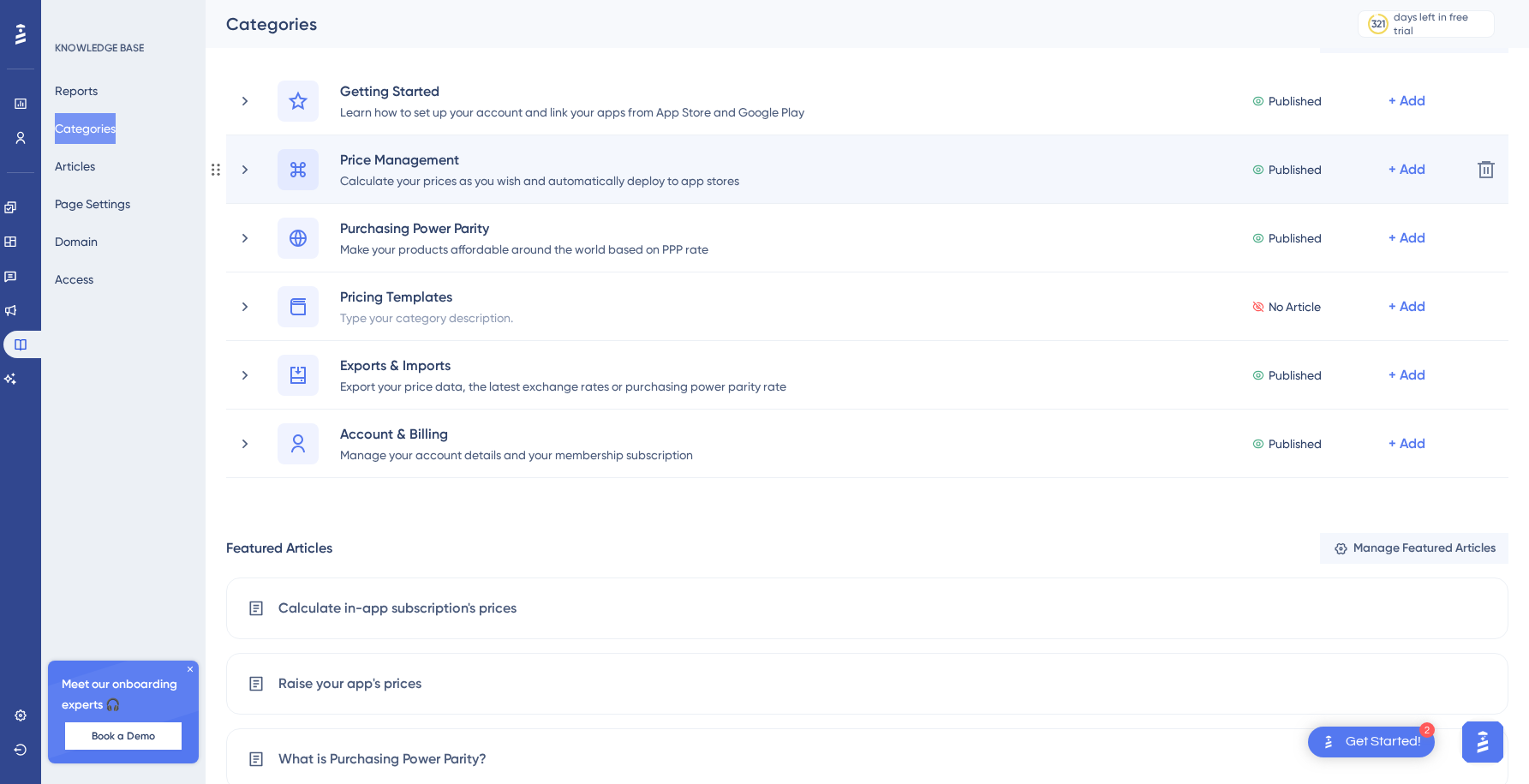
click at [297, 173] on icon at bounding box center [297, 169] width 20 height 20
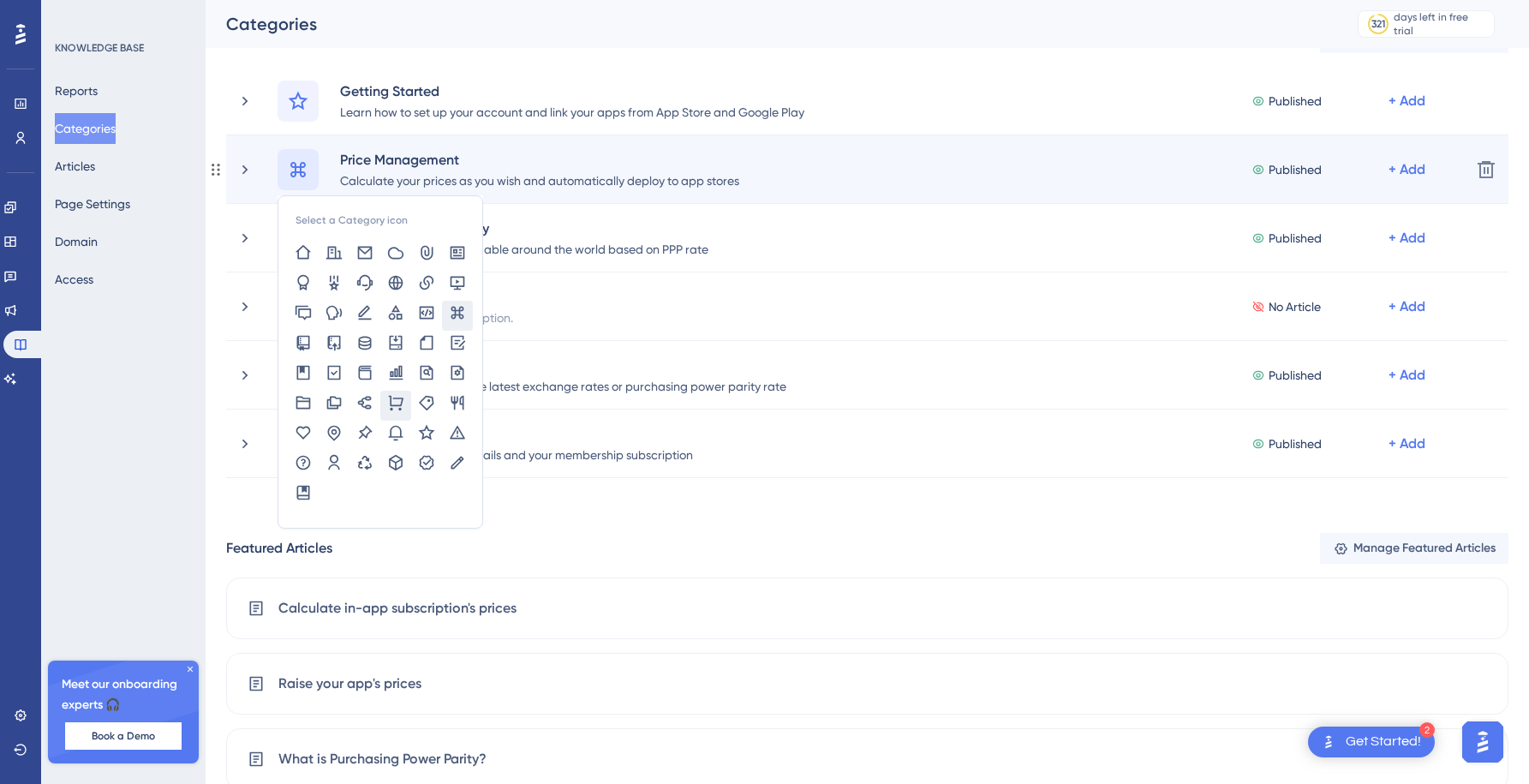
click at [401, 399] on icon at bounding box center [396, 402] width 14 height 15
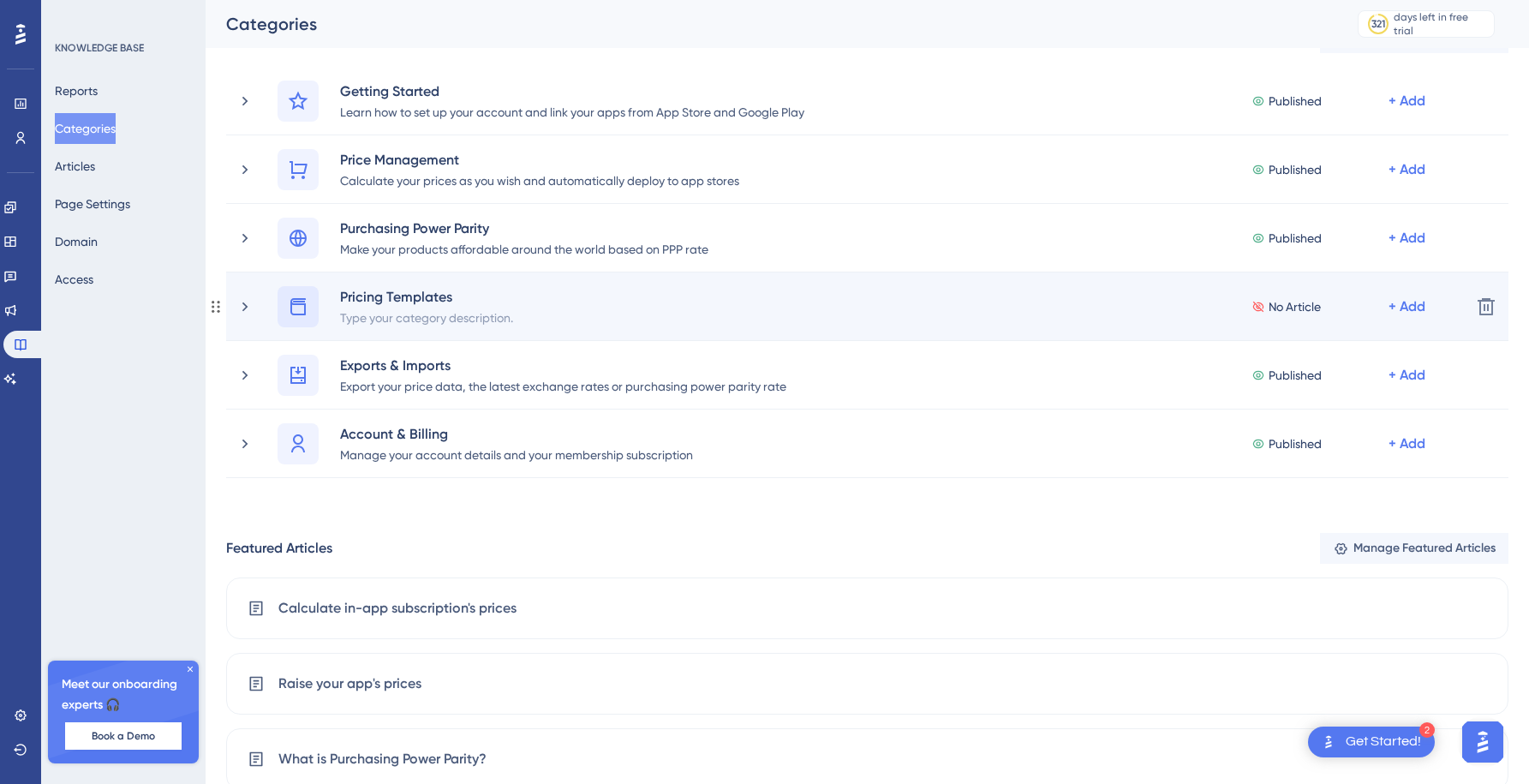
click at [296, 311] on icon at bounding box center [297, 306] width 20 height 20
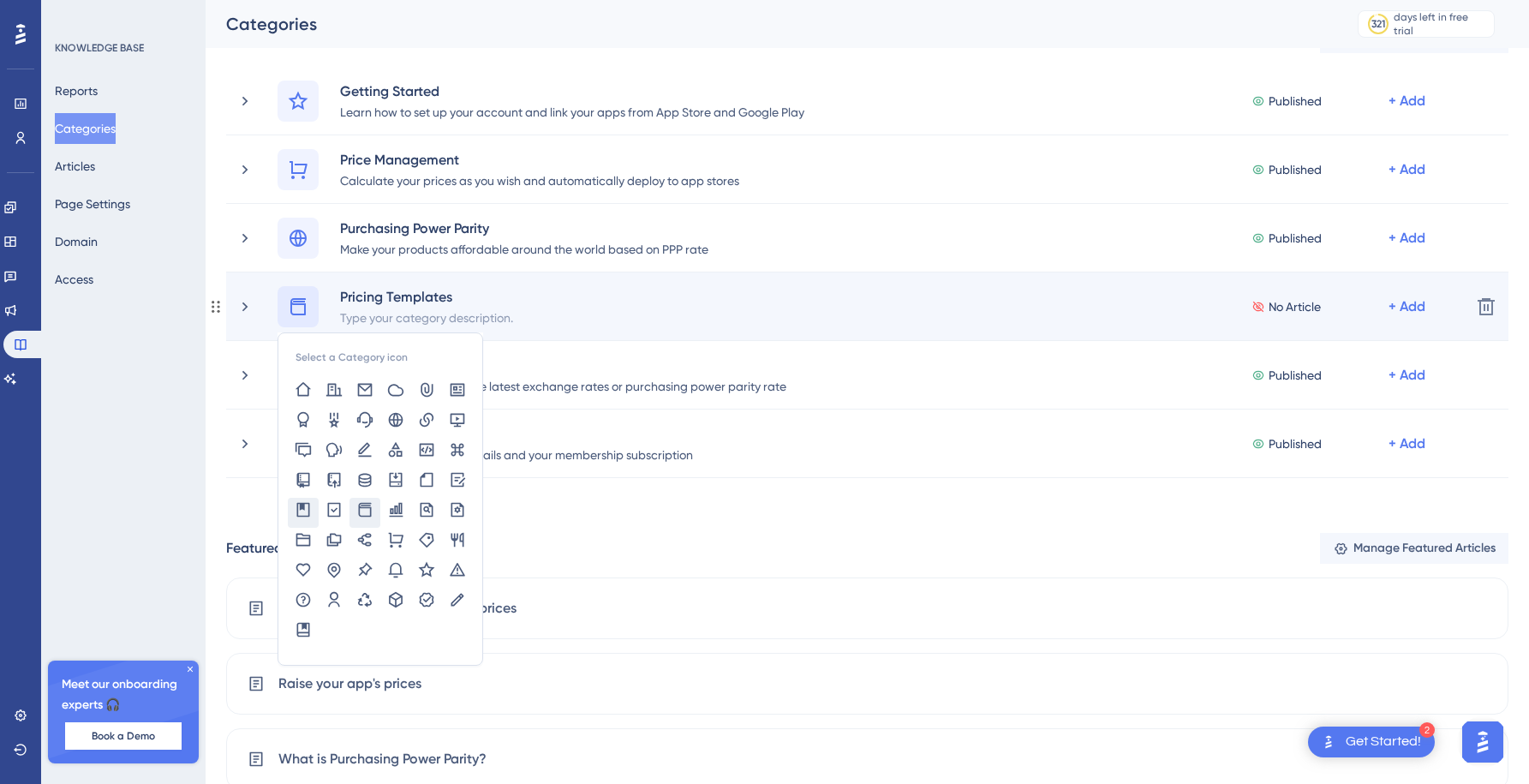
click at [303, 502] on icon at bounding box center [304, 509] width 12 height 14
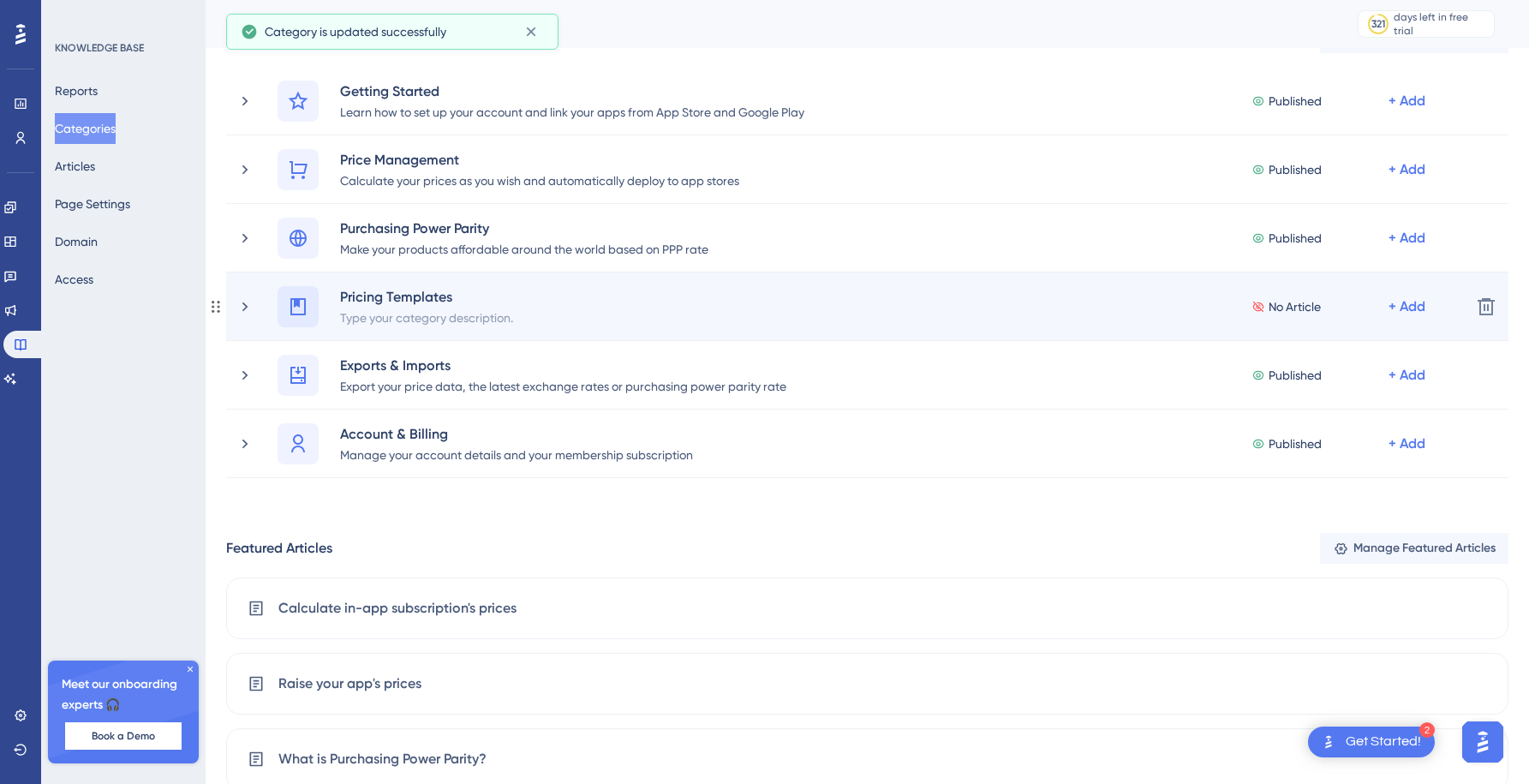
click at [299, 311] on icon at bounding box center [297, 306] width 20 height 20
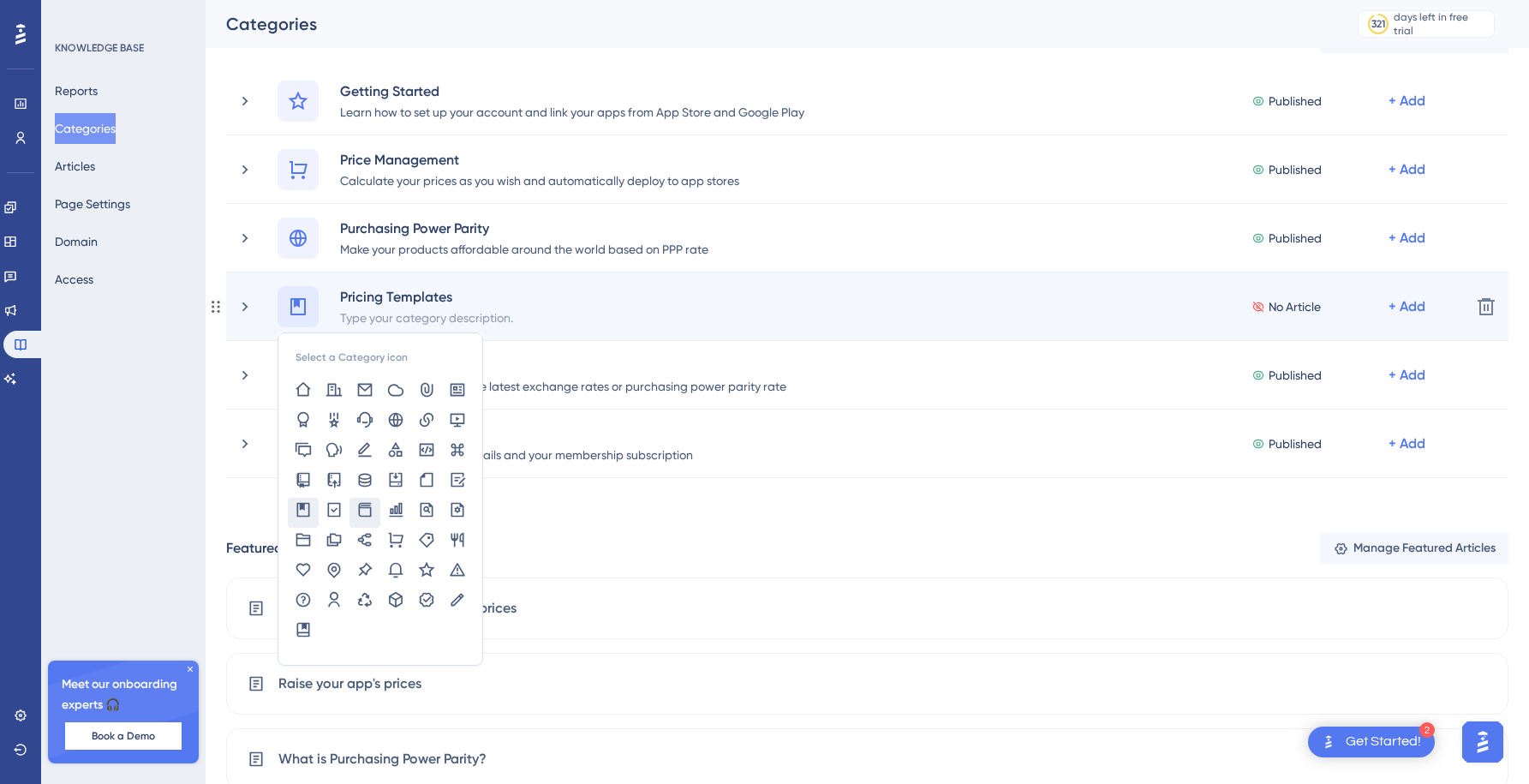
click at [368, 506] on icon at bounding box center [364, 509] width 17 height 17
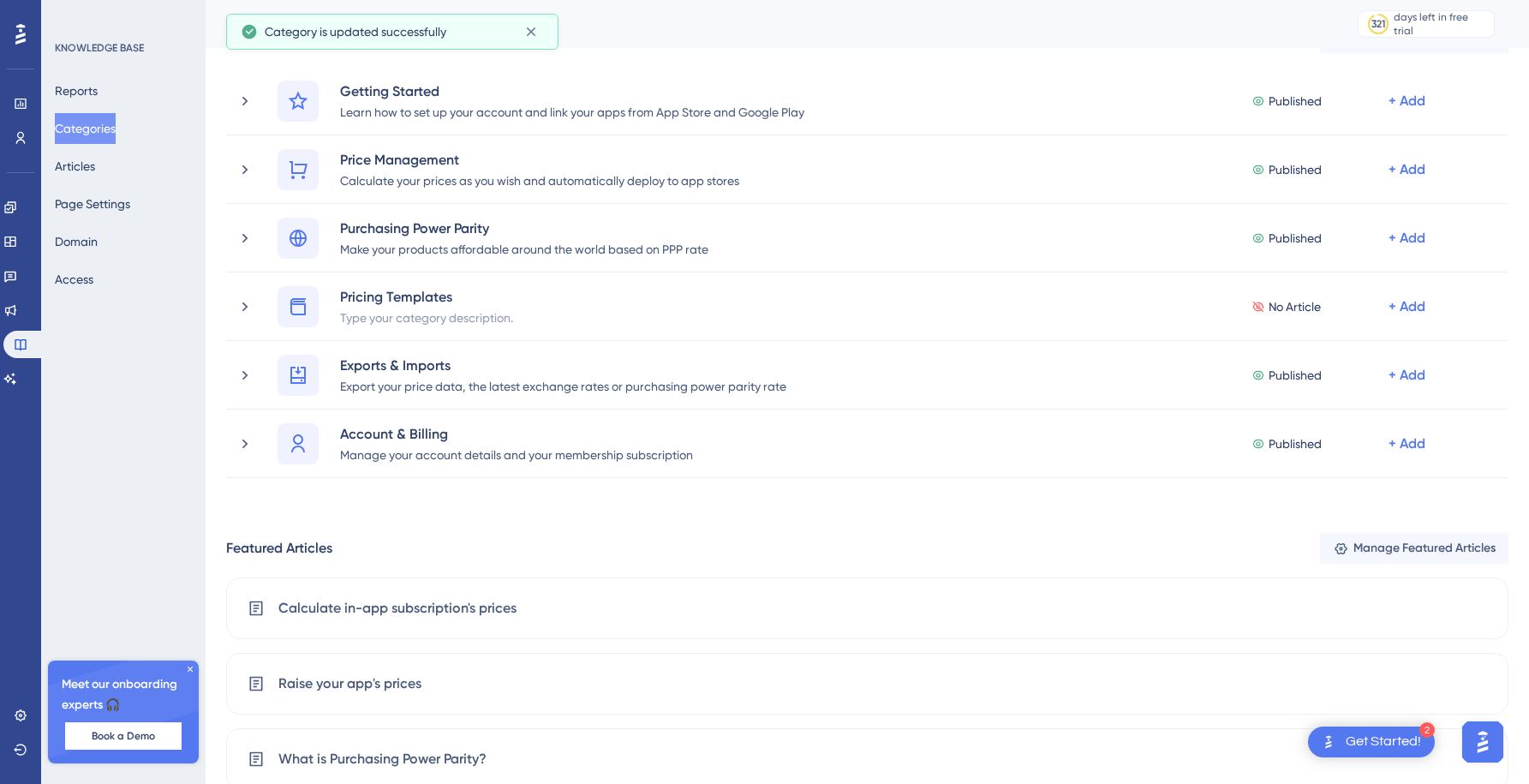
click at [242, 521] on div "Categories Add Category Getting Started Learn how to set up your account and li…" at bounding box center [867, 550] width 1283 height 1049
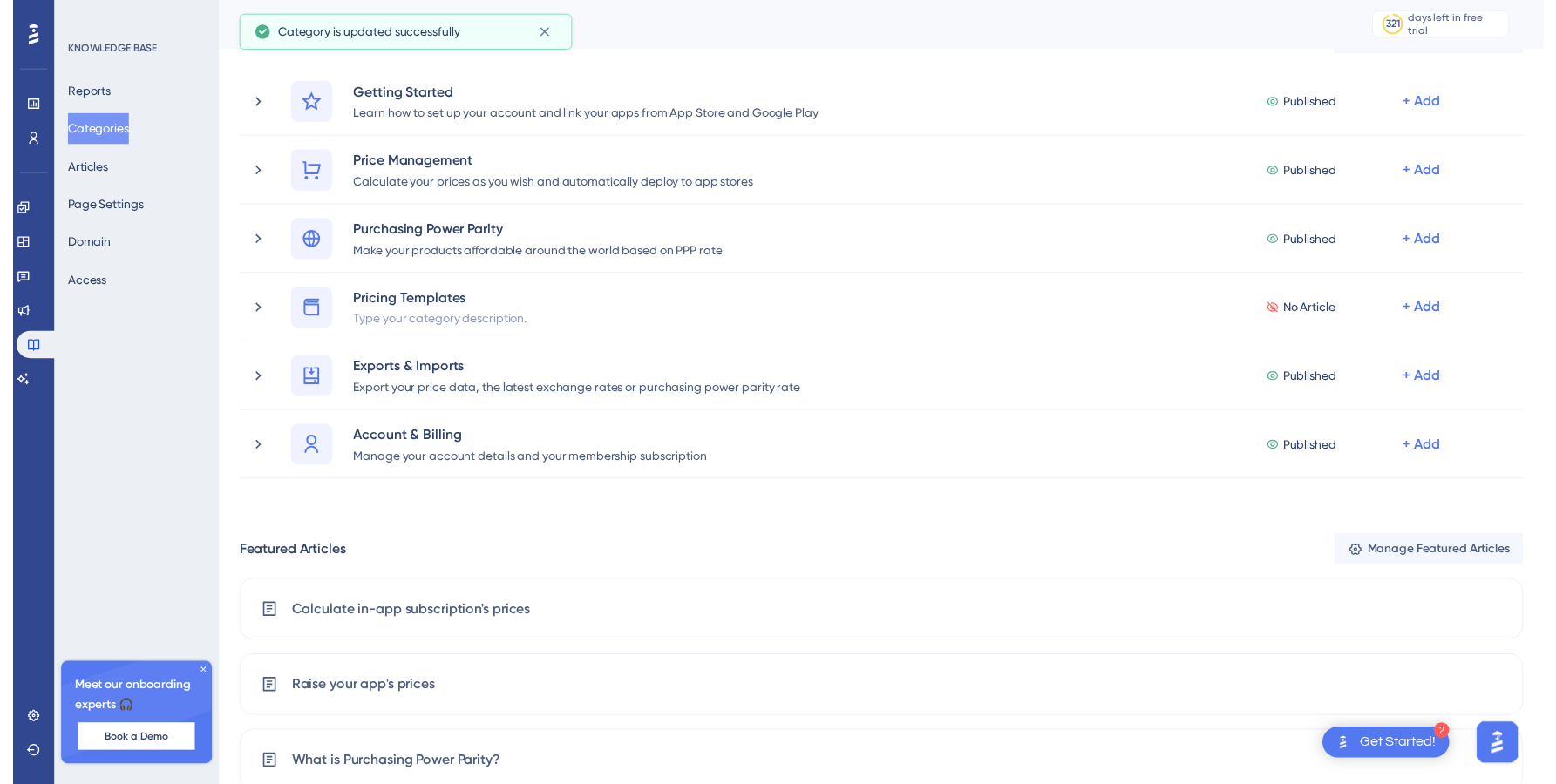
scroll to position [0, 0]
